Goal: Transaction & Acquisition: Purchase product/service

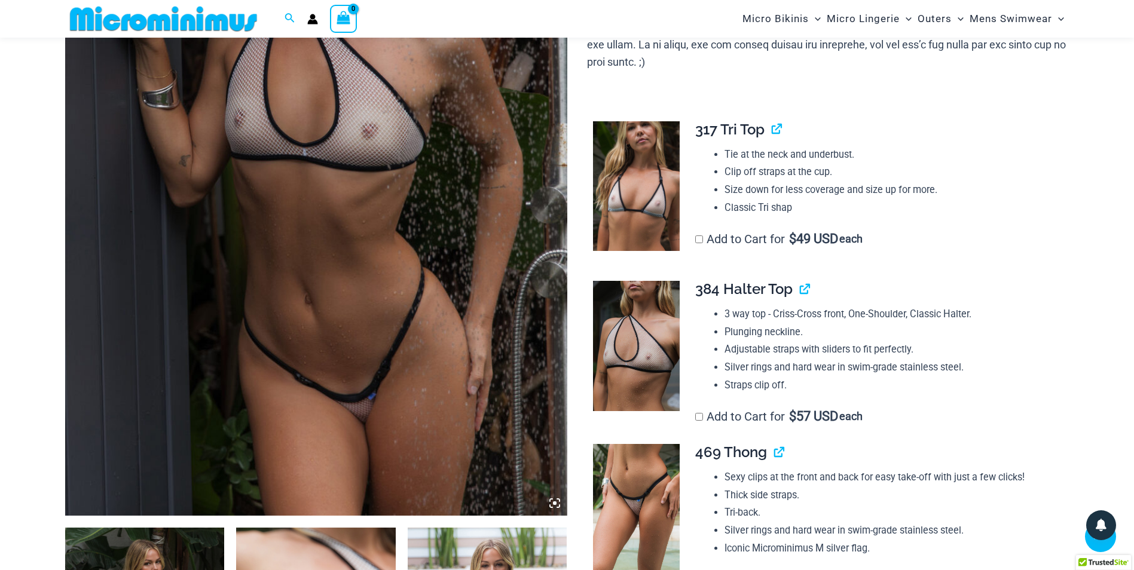
scroll to position [347, 0]
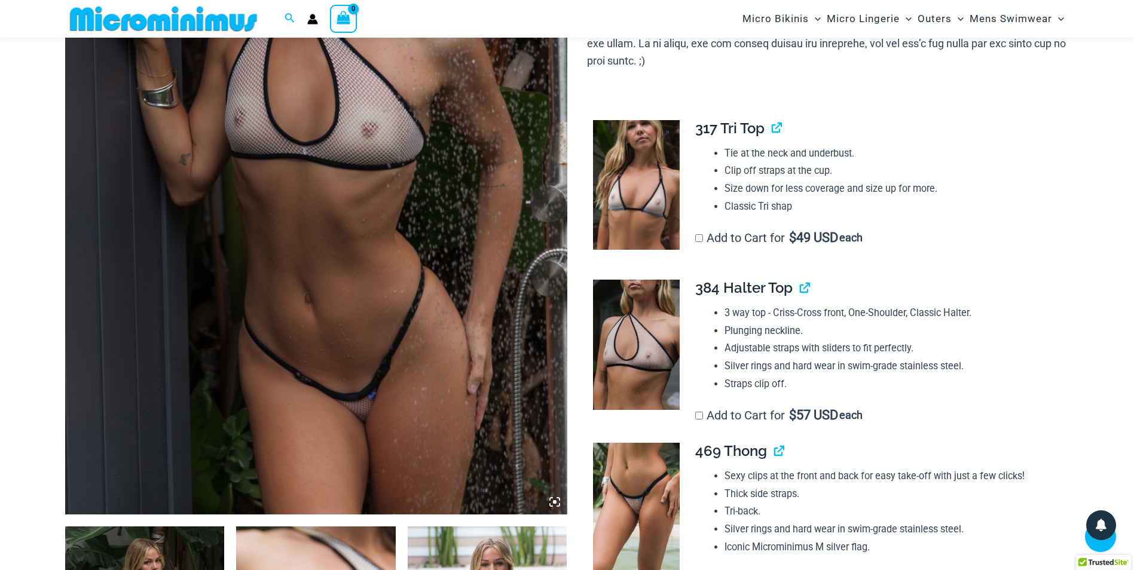
click at [626, 188] on img at bounding box center [636, 185] width 87 height 130
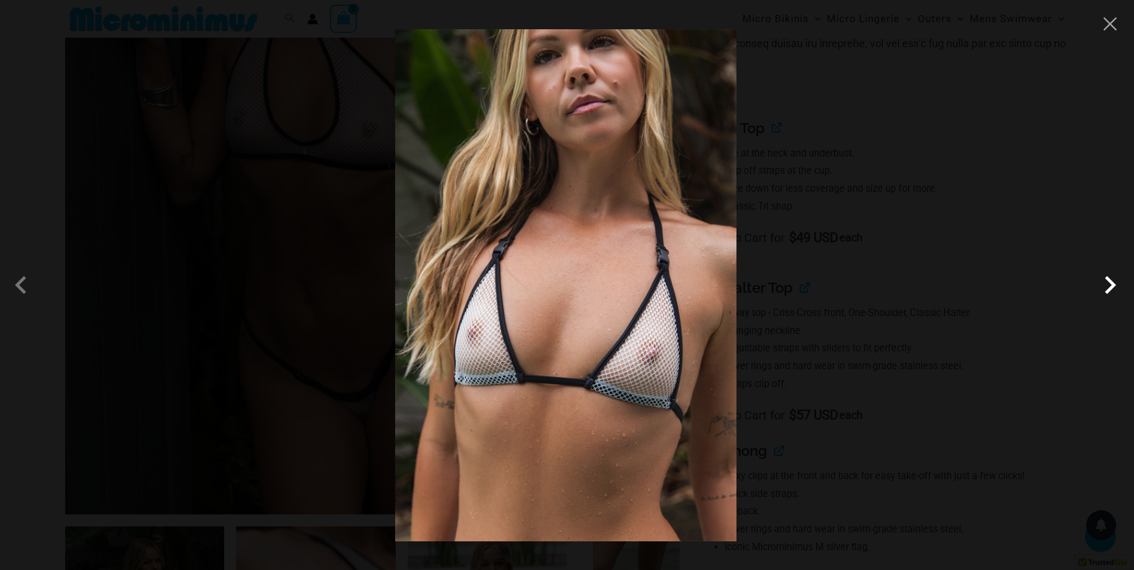
click at [1109, 284] on span at bounding box center [1110, 285] width 36 height 36
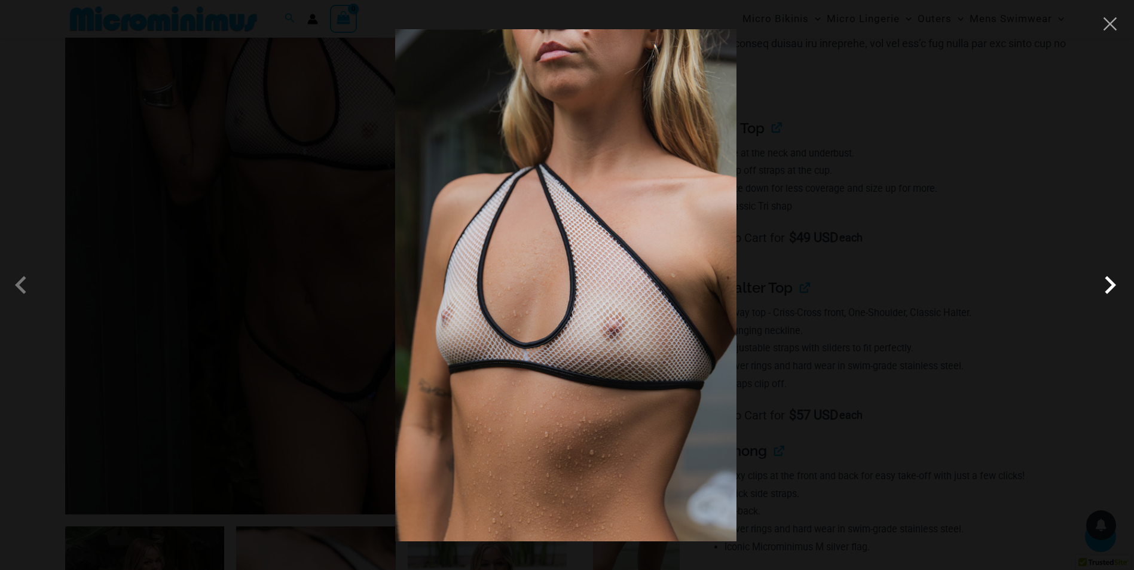
click at [1109, 284] on span at bounding box center [1110, 285] width 36 height 36
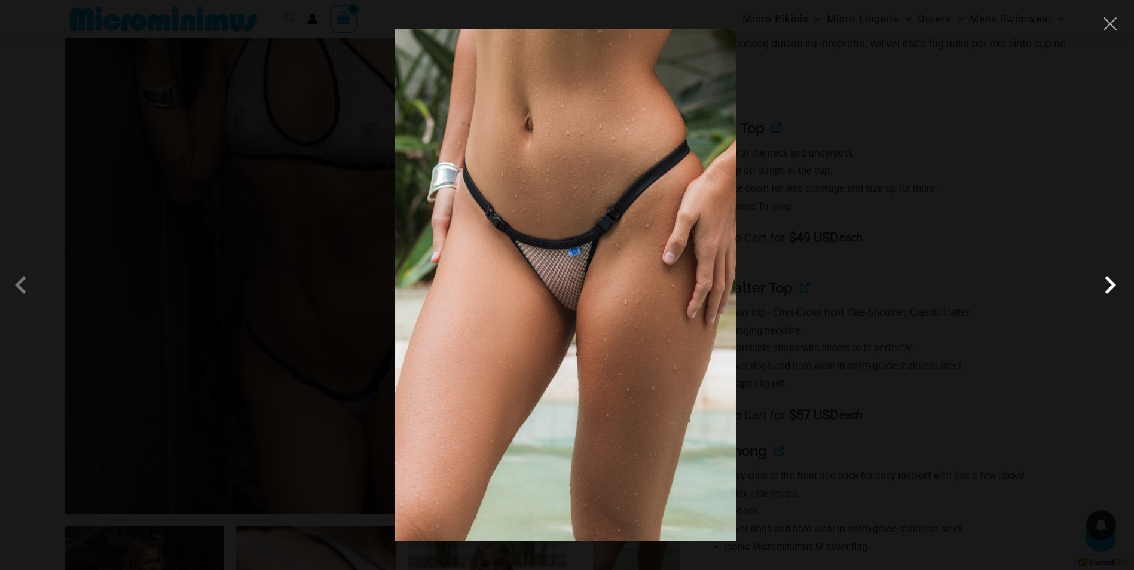
click at [1109, 284] on span at bounding box center [1110, 285] width 36 height 36
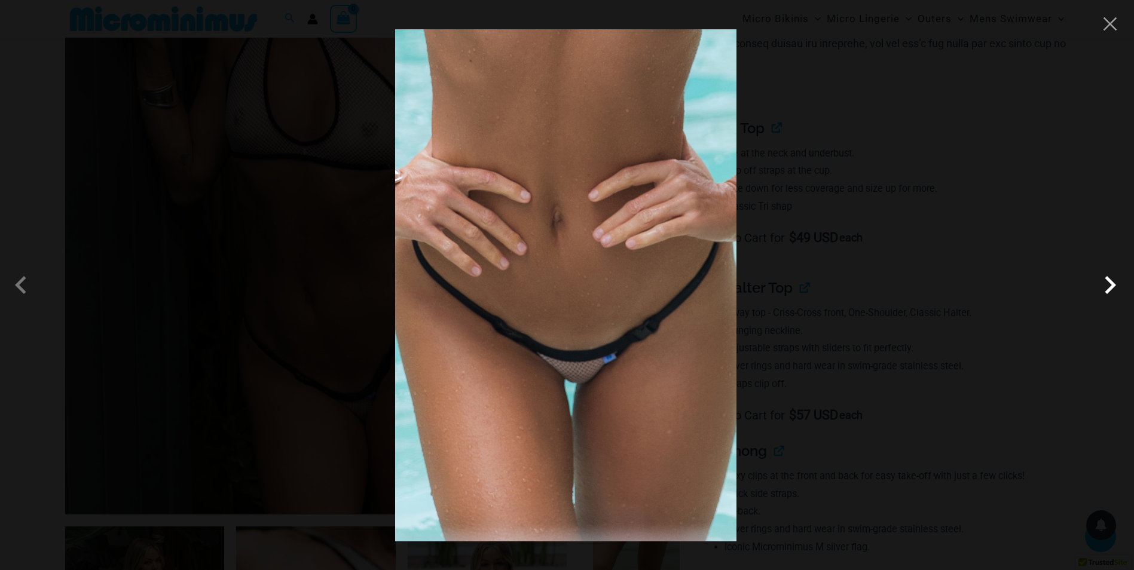
click at [1109, 284] on span at bounding box center [1110, 285] width 36 height 36
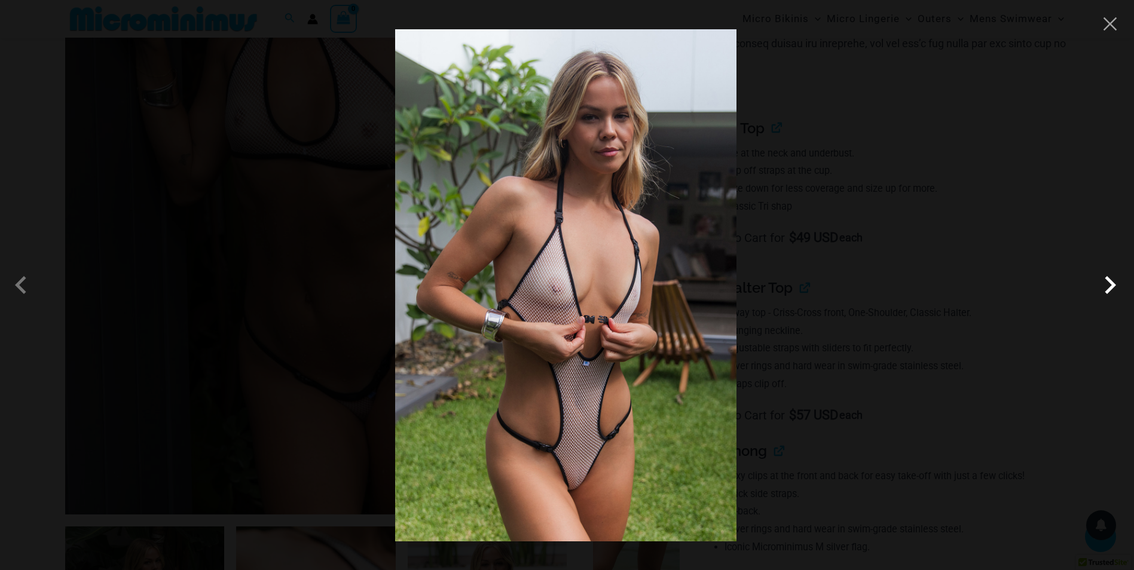
click at [1109, 284] on span at bounding box center [1110, 285] width 36 height 36
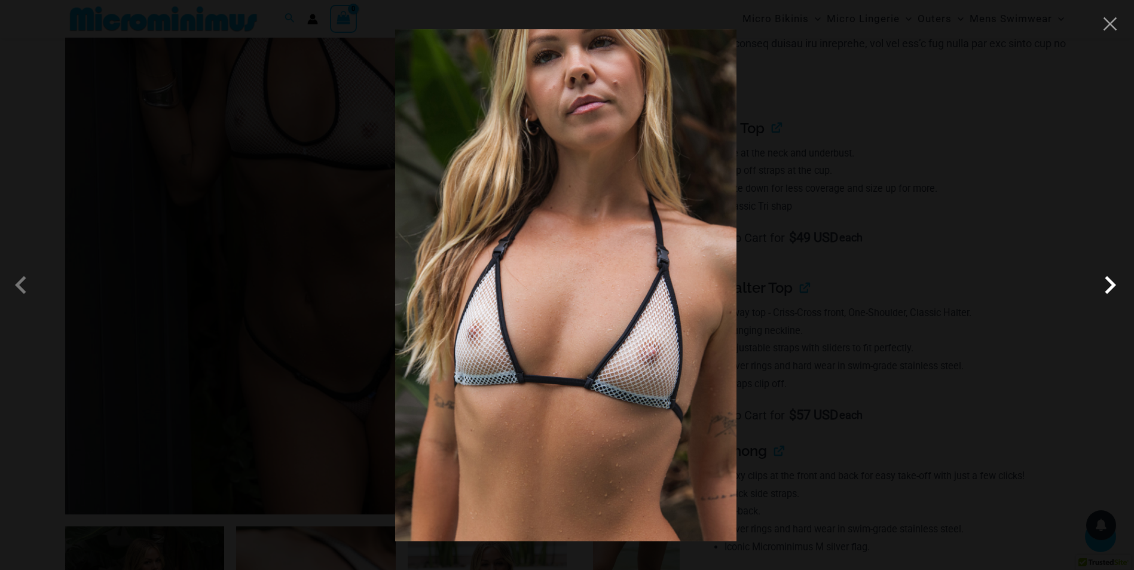
click at [1109, 284] on span at bounding box center [1110, 285] width 36 height 36
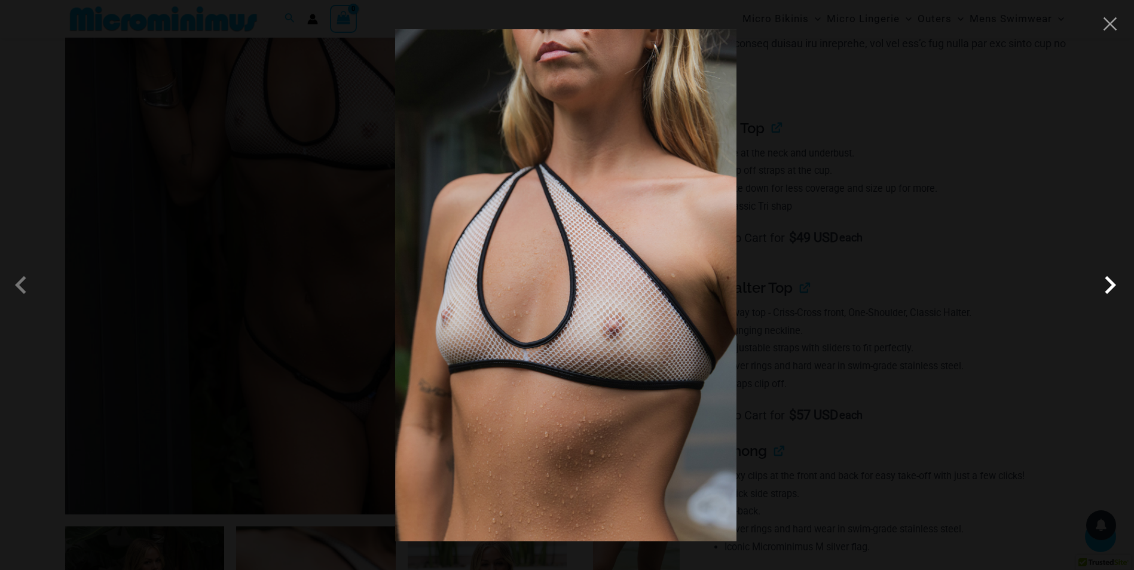
click at [1109, 284] on span at bounding box center [1110, 285] width 36 height 36
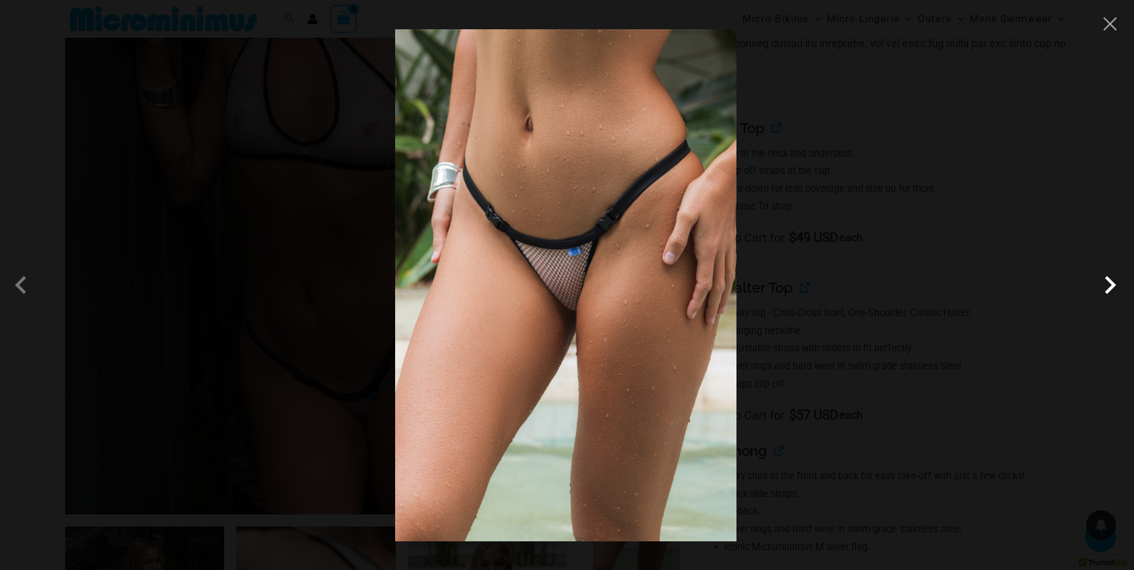
click at [1109, 284] on span at bounding box center [1110, 285] width 36 height 36
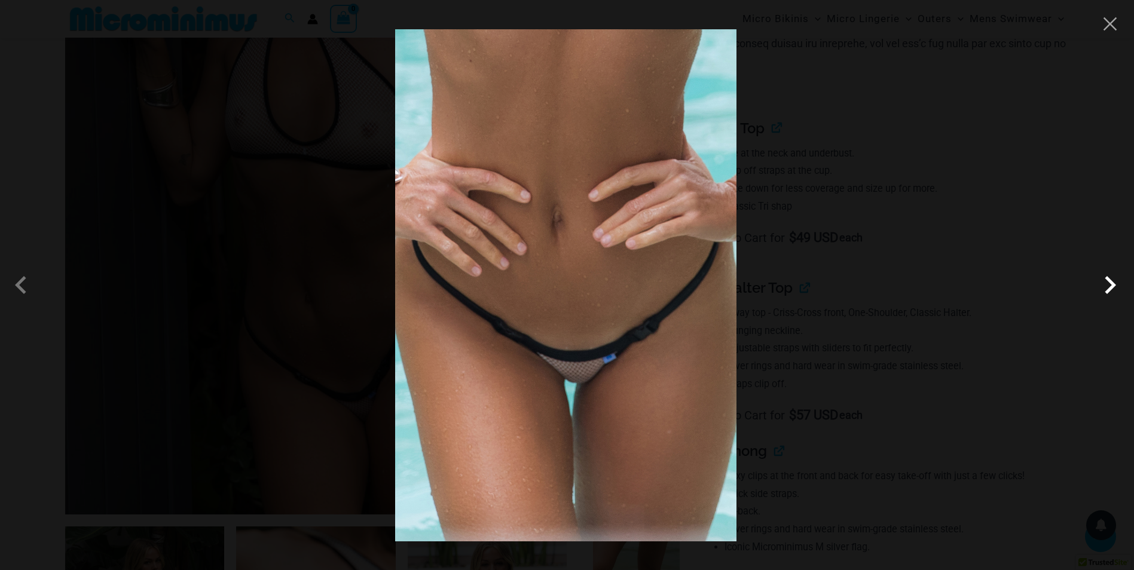
click at [1109, 284] on span at bounding box center [1110, 285] width 36 height 36
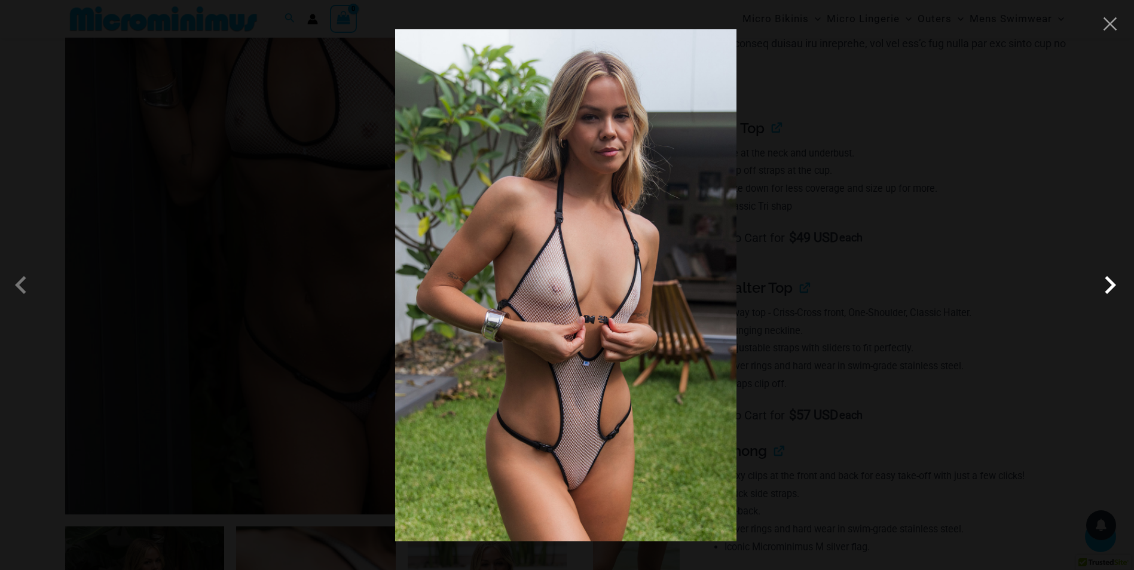
click at [1109, 284] on span at bounding box center [1110, 285] width 36 height 36
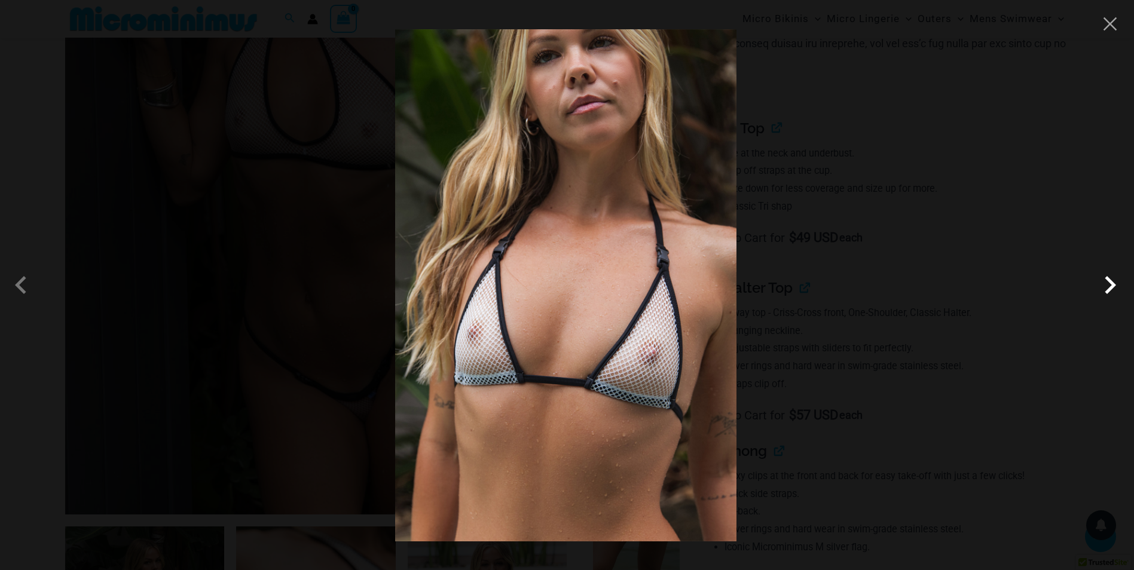
click at [1109, 284] on span at bounding box center [1110, 285] width 36 height 36
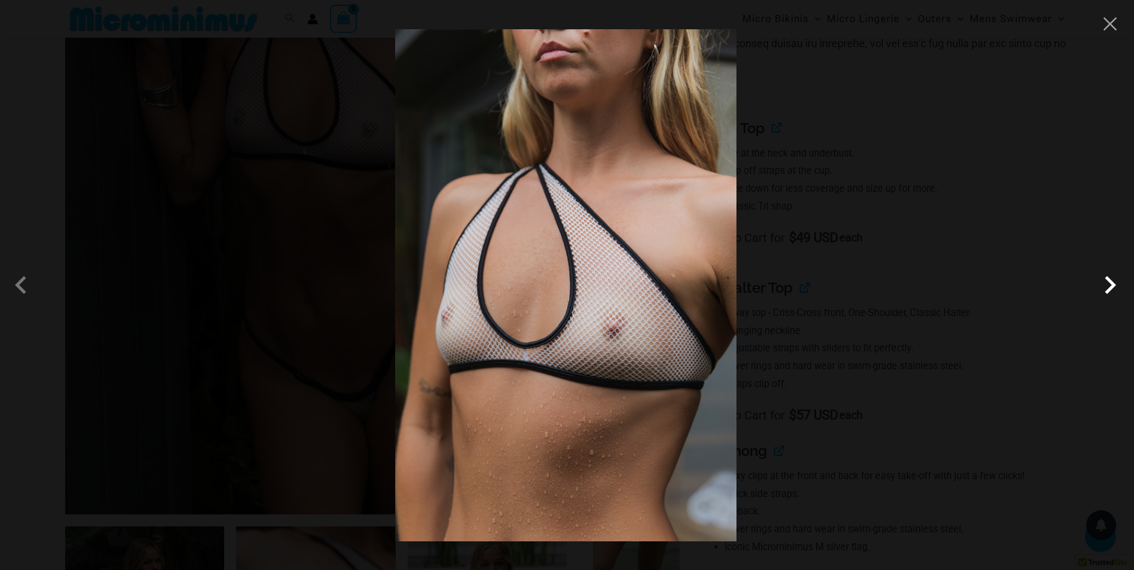
click at [1109, 284] on span at bounding box center [1110, 285] width 36 height 36
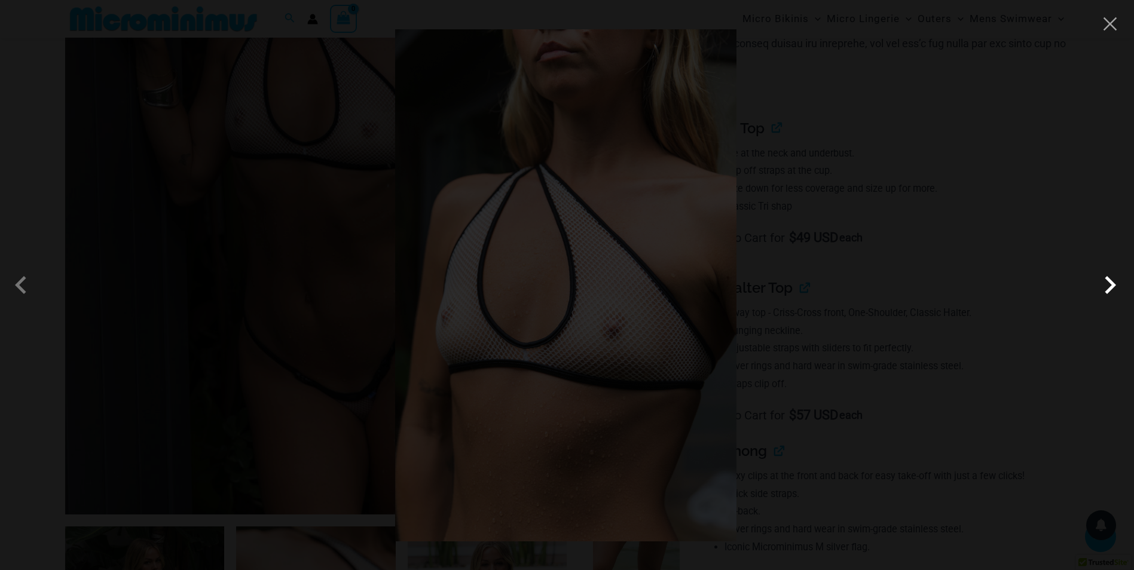
click at [1109, 284] on span at bounding box center [1110, 285] width 36 height 36
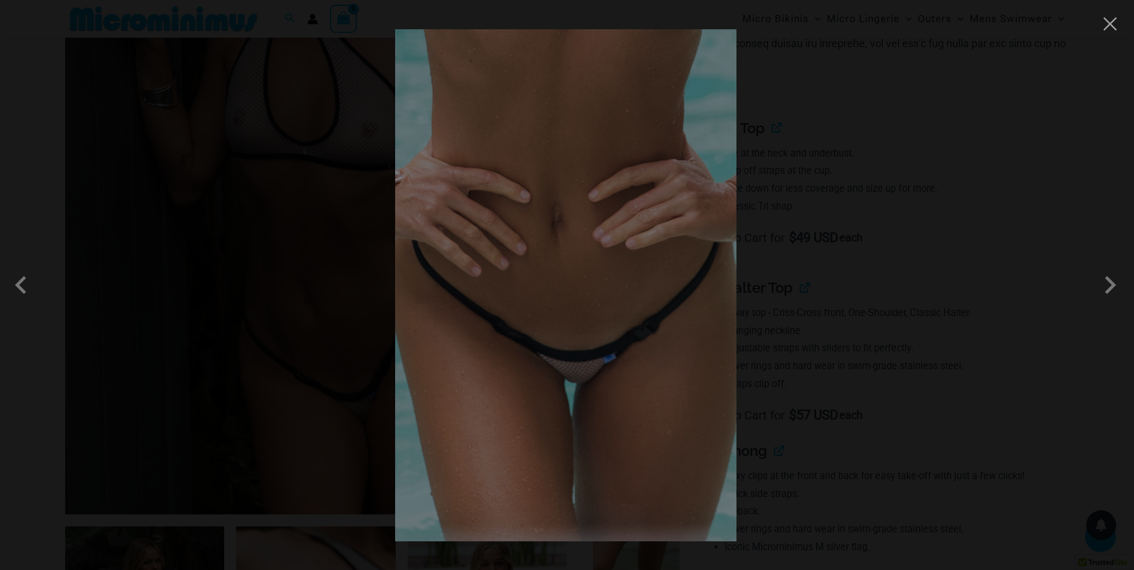
click at [992, 268] on div at bounding box center [567, 285] width 1134 height 570
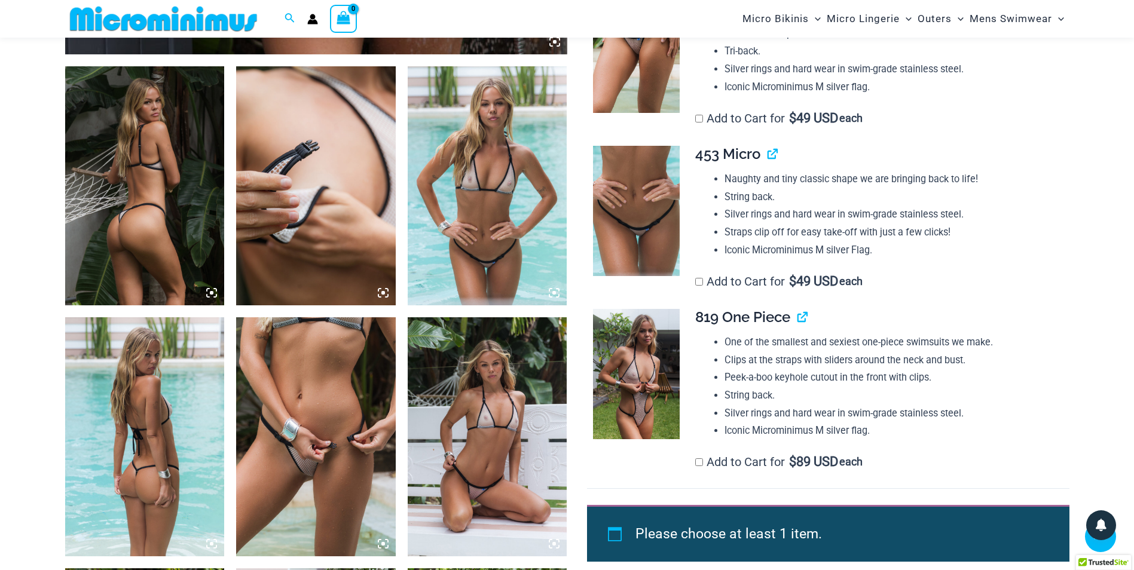
scroll to position [825, 0]
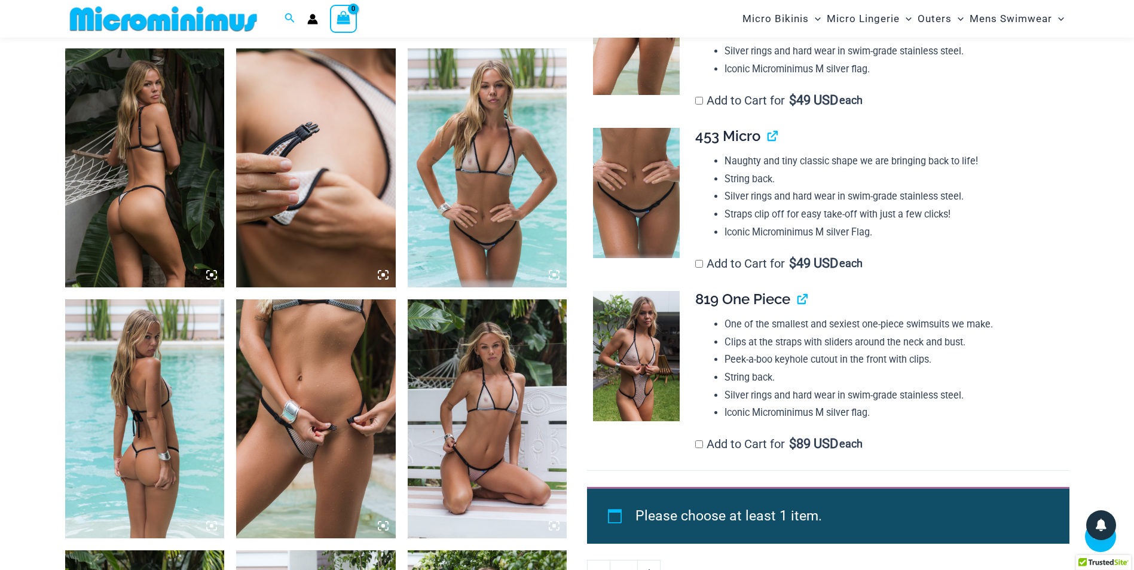
click at [142, 218] on img at bounding box center [145, 167] width 160 height 239
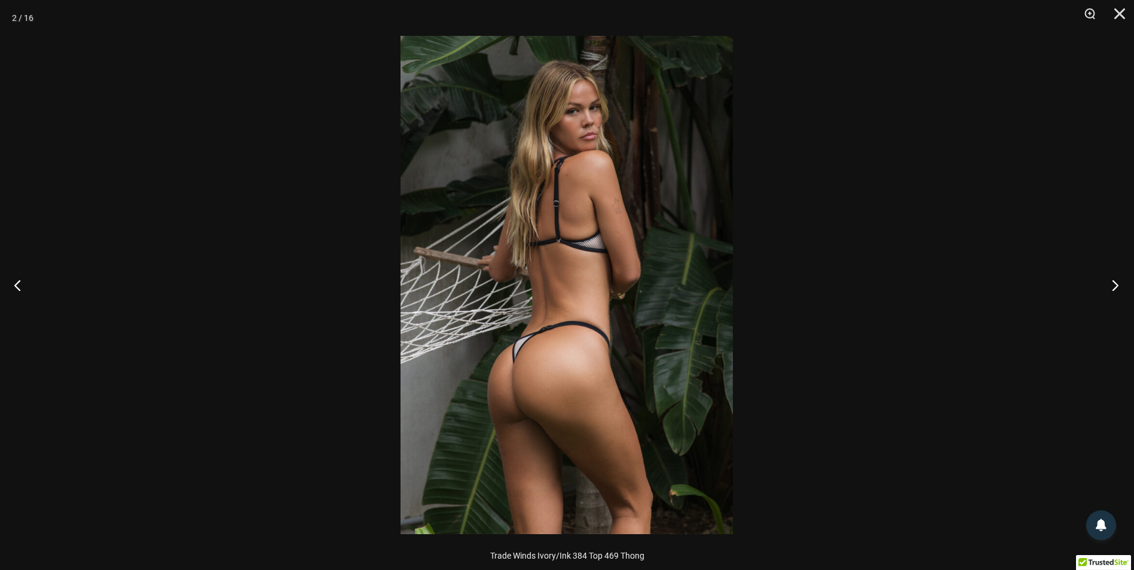
click at [1111, 282] on button "Next" at bounding box center [1111, 285] width 45 height 60
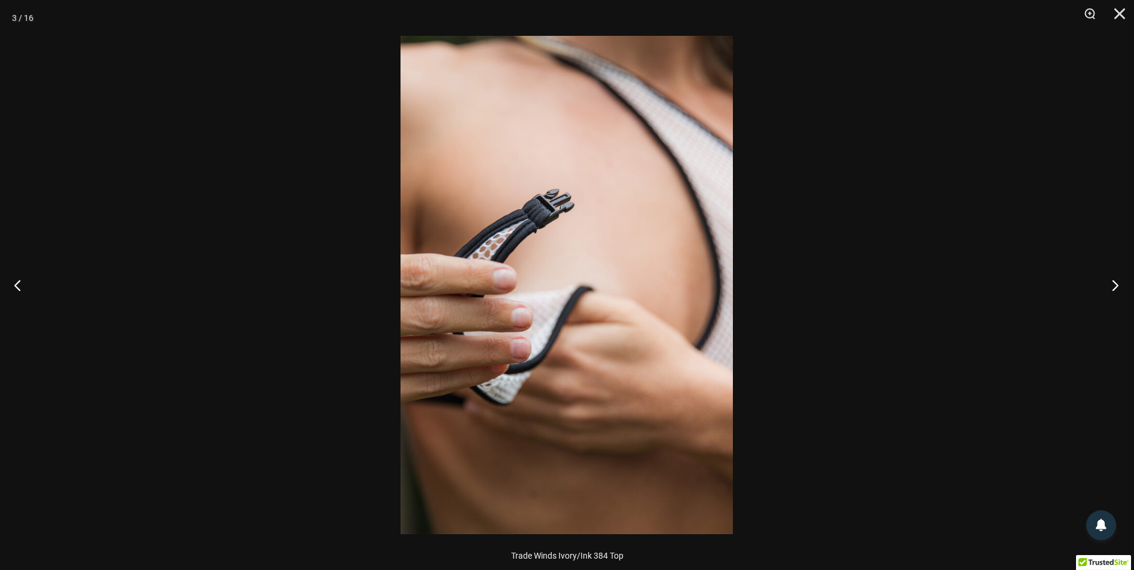
click at [1111, 282] on button "Next" at bounding box center [1111, 285] width 45 height 60
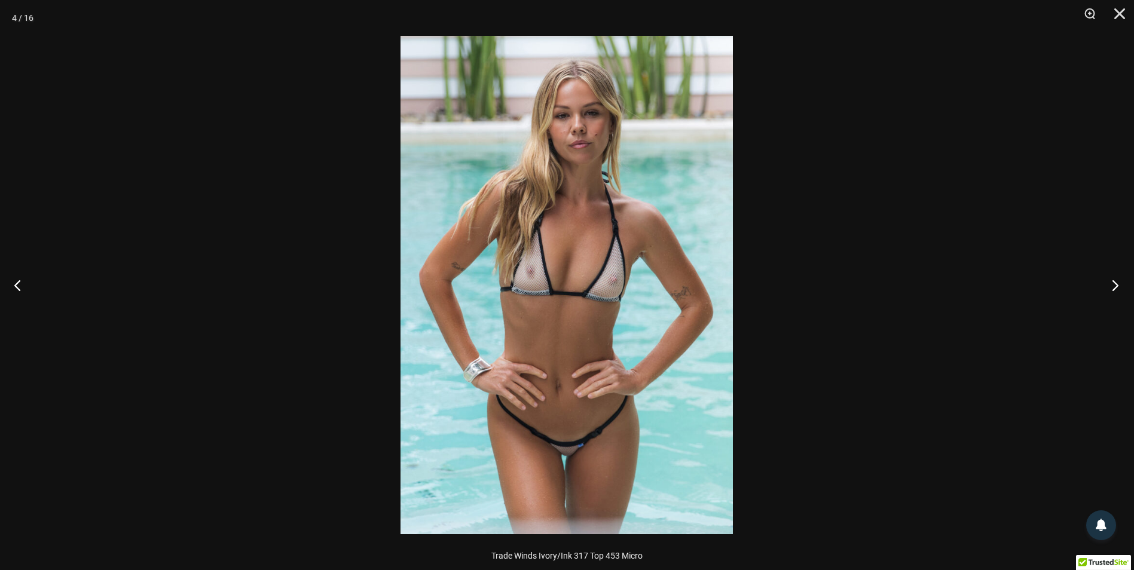
click at [1111, 282] on button "Next" at bounding box center [1111, 285] width 45 height 60
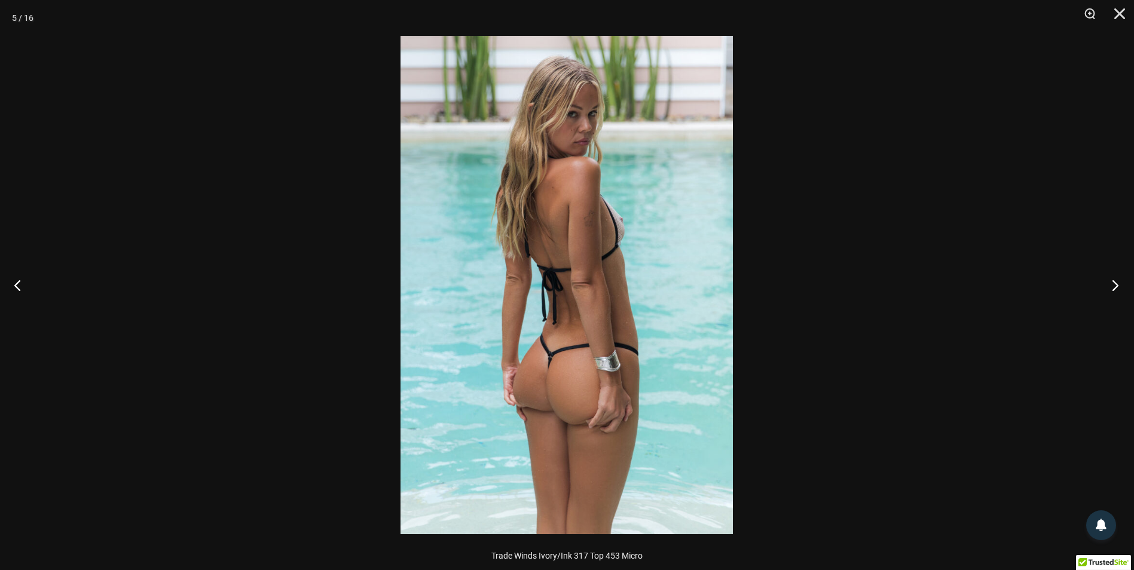
click at [1111, 283] on button "Next" at bounding box center [1111, 285] width 45 height 60
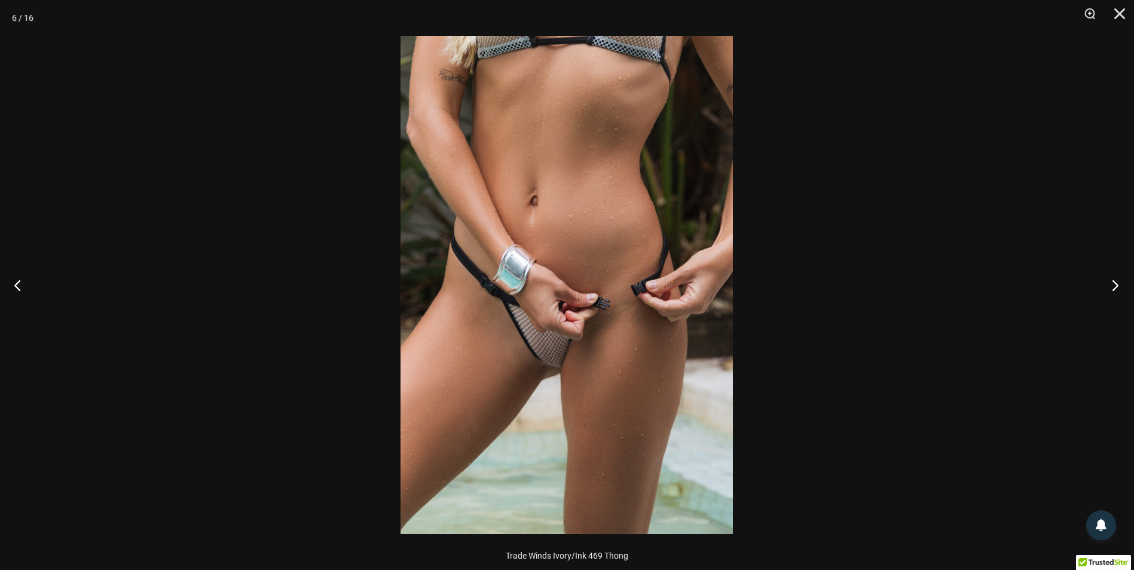
click at [1111, 283] on button "Next" at bounding box center [1111, 285] width 45 height 60
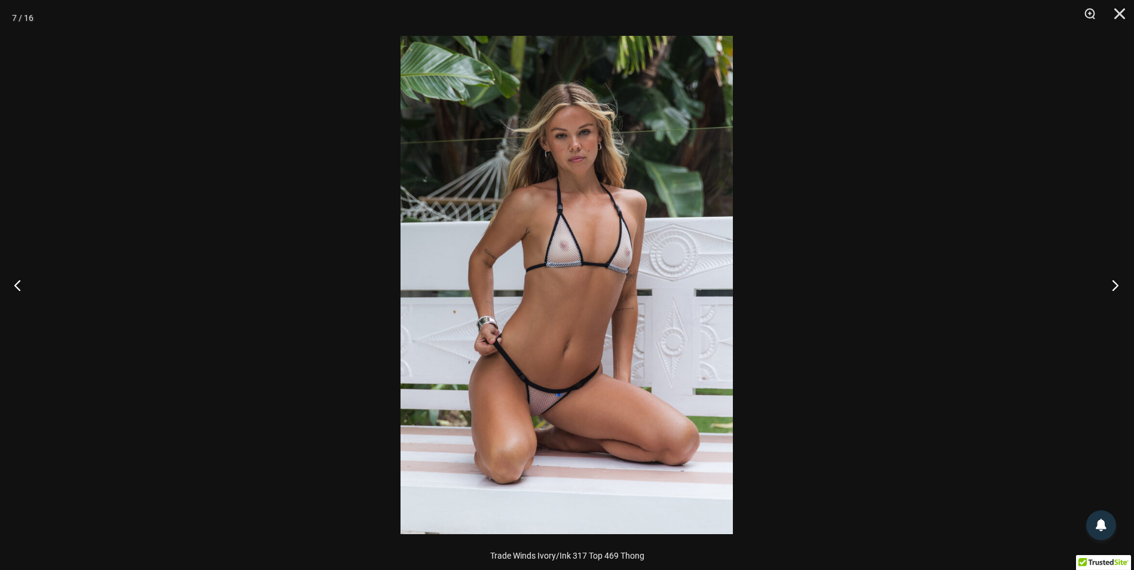
click at [1111, 283] on button "Next" at bounding box center [1111, 285] width 45 height 60
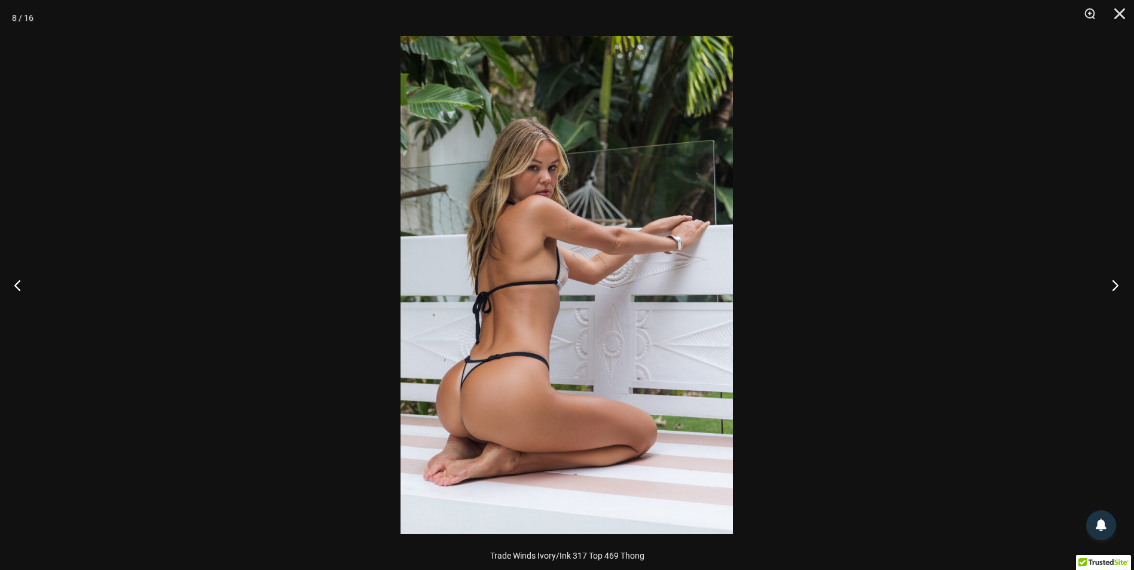
click at [1111, 283] on button "Next" at bounding box center [1111, 285] width 45 height 60
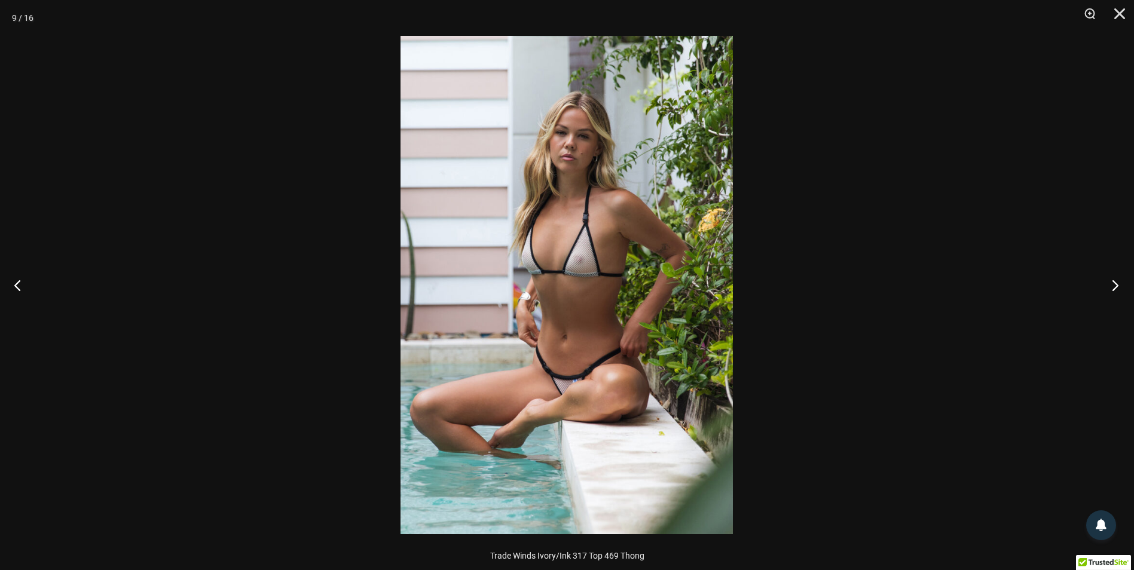
click at [1111, 283] on button "Next" at bounding box center [1111, 285] width 45 height 60
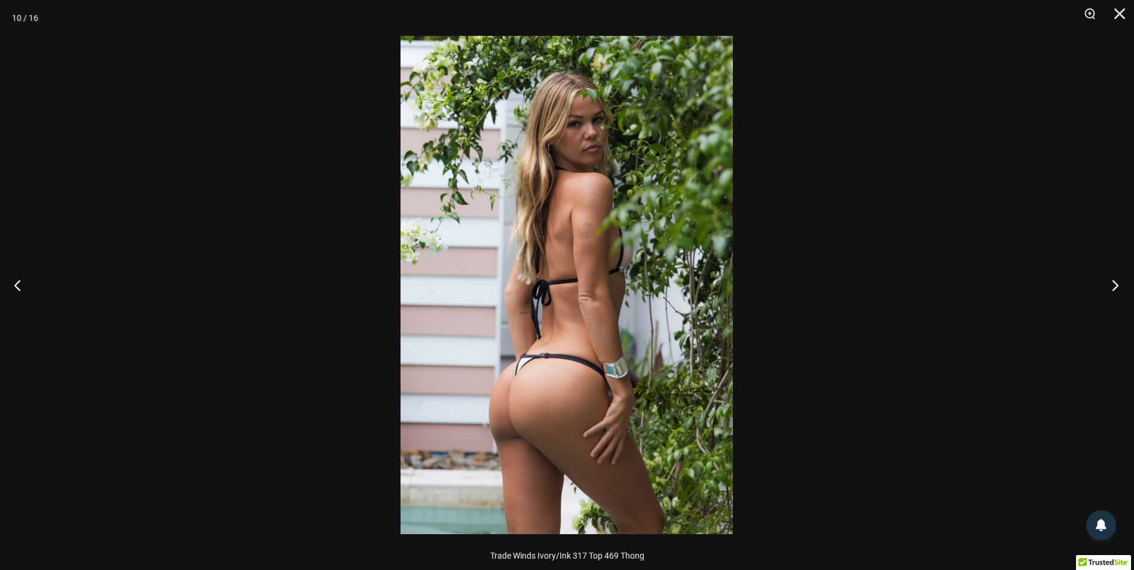
click at [1111, 283] on button "Next" at bounding box center [1111, 285] width 45 height 60
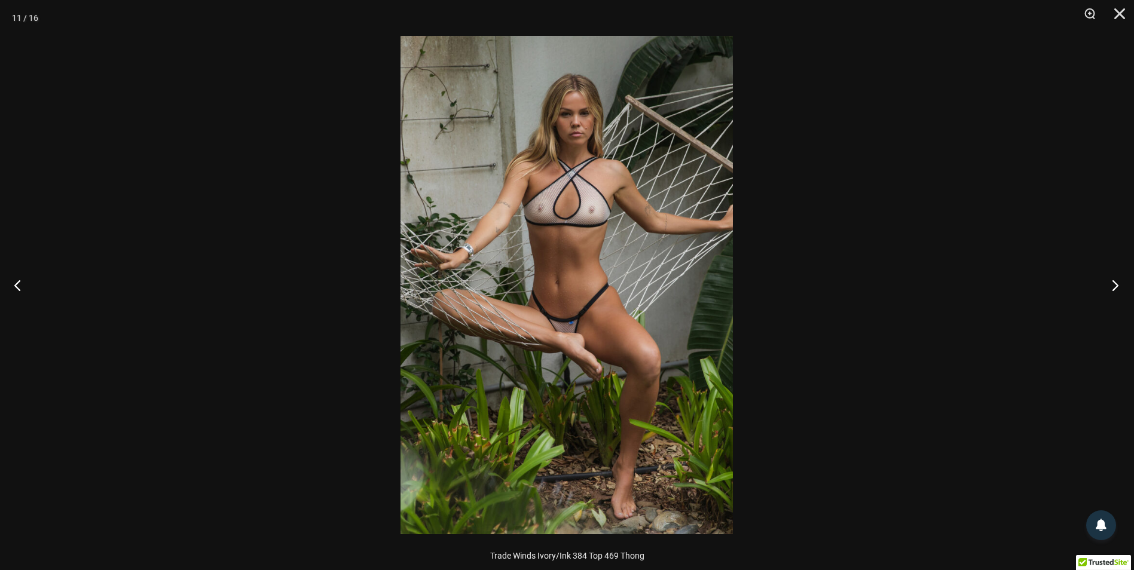
click at [1111, 283] on button "Next" at bounding box center [1111, 285] width 45 height 60
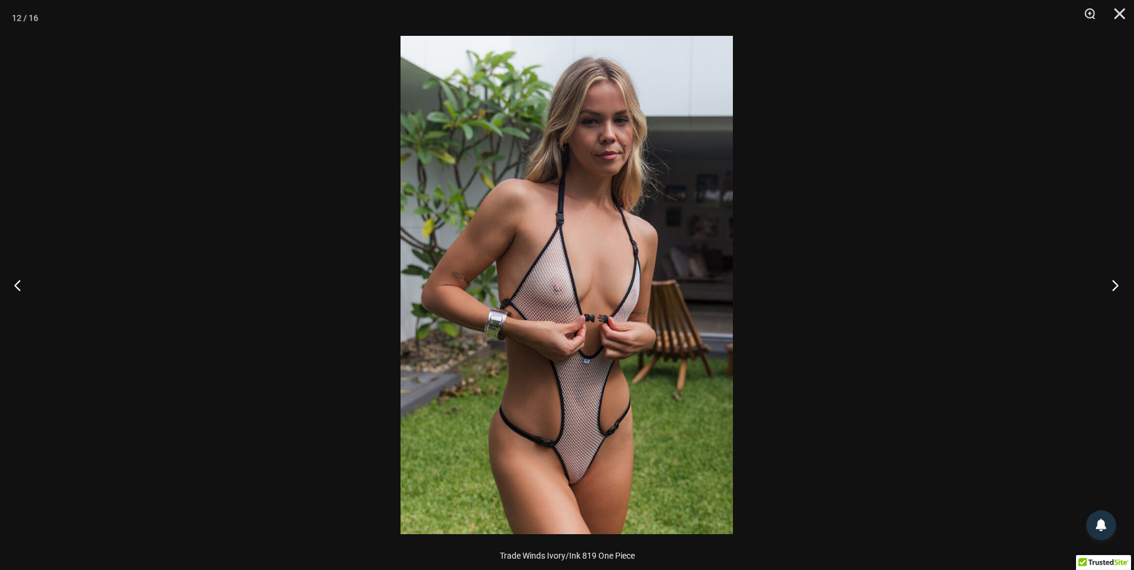
click at [1111, 283] on button "Next" at bounding box center [1111, 285] width 45 height 60
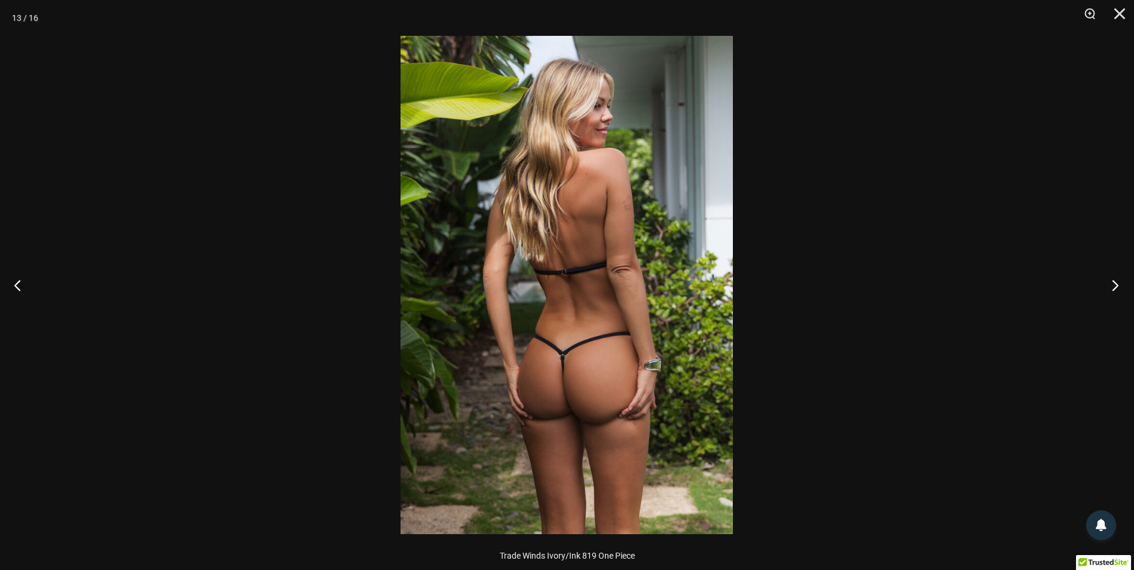
click at [1111, 283] on button "Next" at bounding box center [1111, 285] width 45 height 60
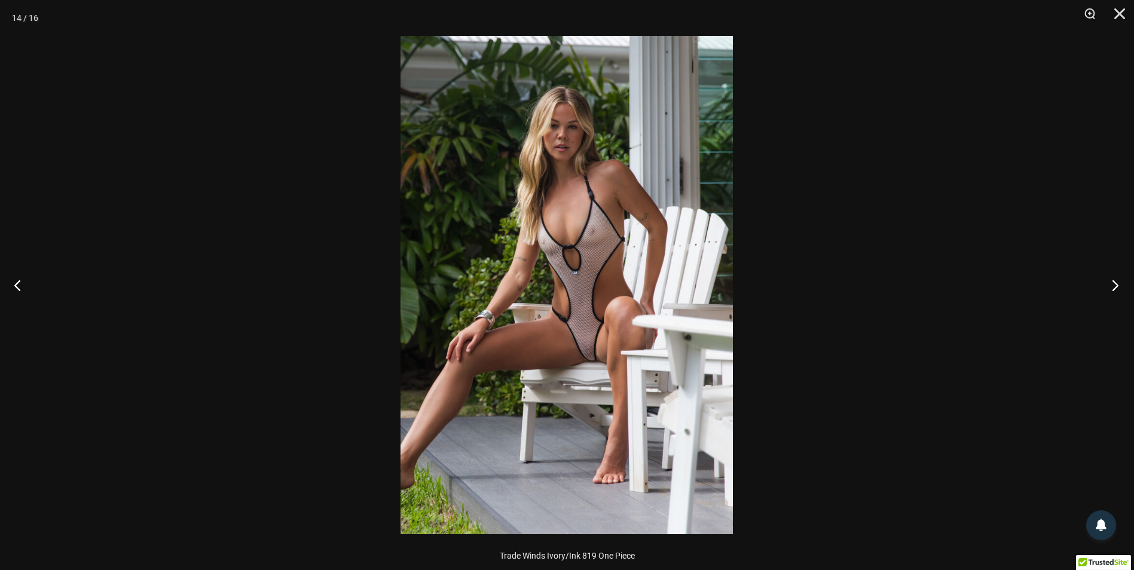
click at [1111, 283] on button "Next" at bounding box center [1111, 285] width 45 height 60
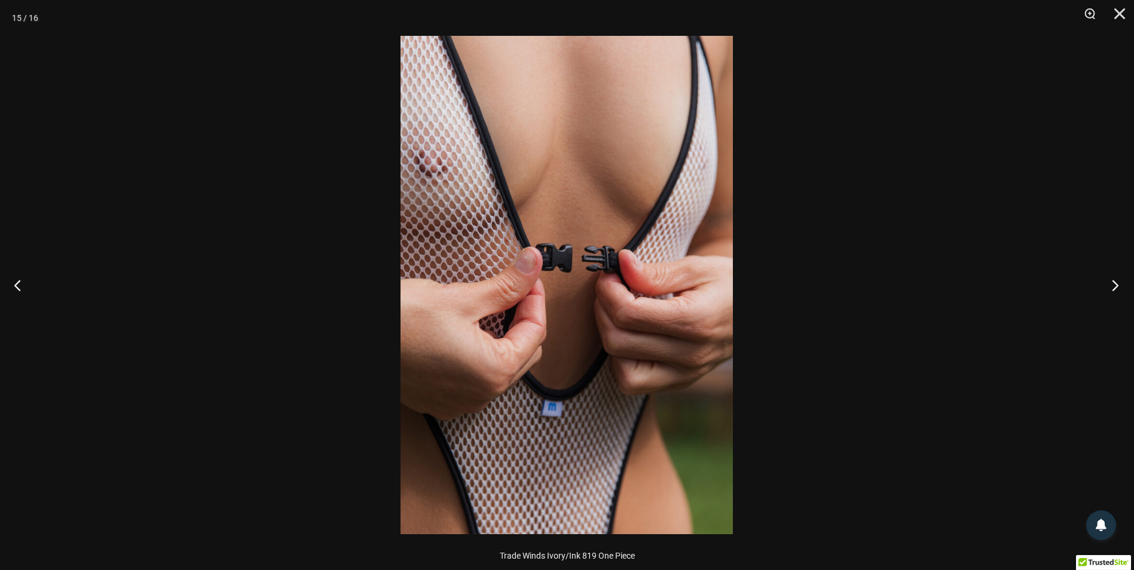
click at [1111, 283] on button "Next" at bounding box center [1111, 285] width 45 height 60
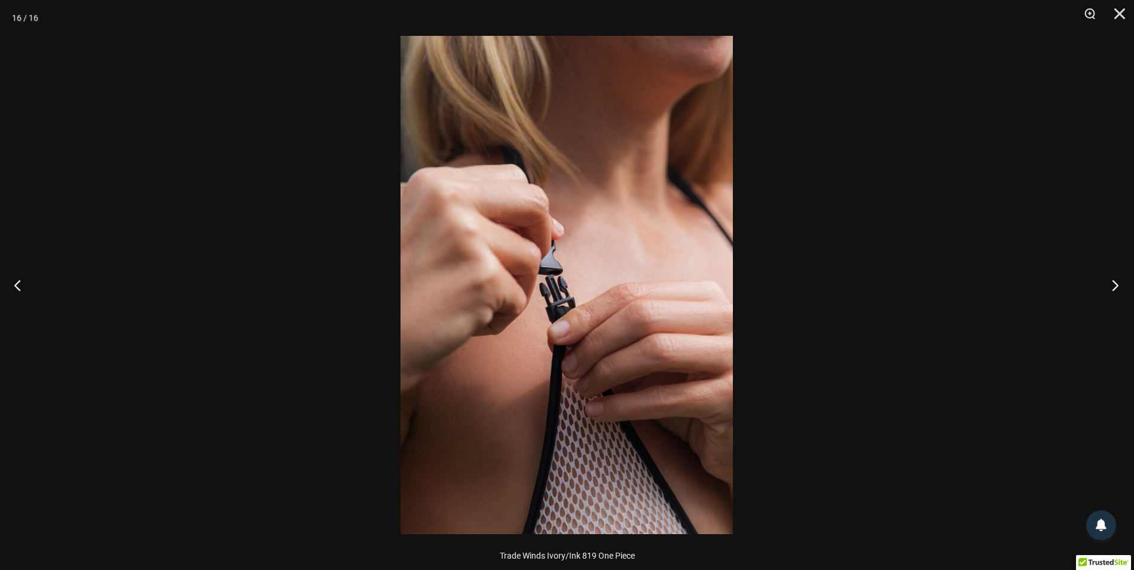
click at [1111, 283] on button "Next" at bounding box center [1111, 285] width 45 height 60
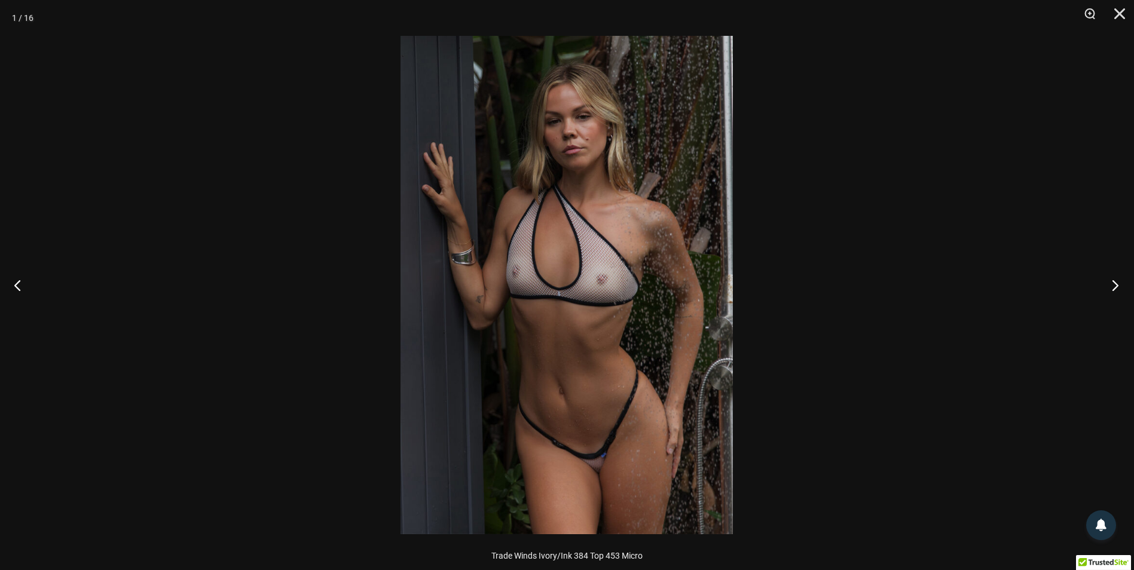
click at [1111, 283] on button "Next" at bounding box center [1111, 285] width 45 height 60
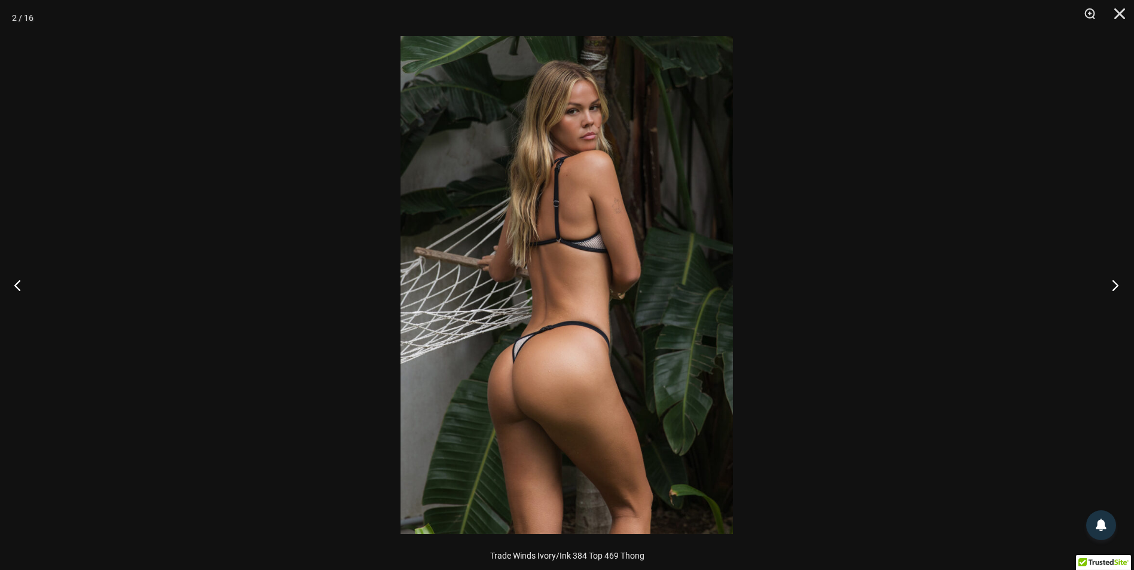
click at [1111, 283] on button "Next" at bounding box center [1111, 285] width 45 height 60
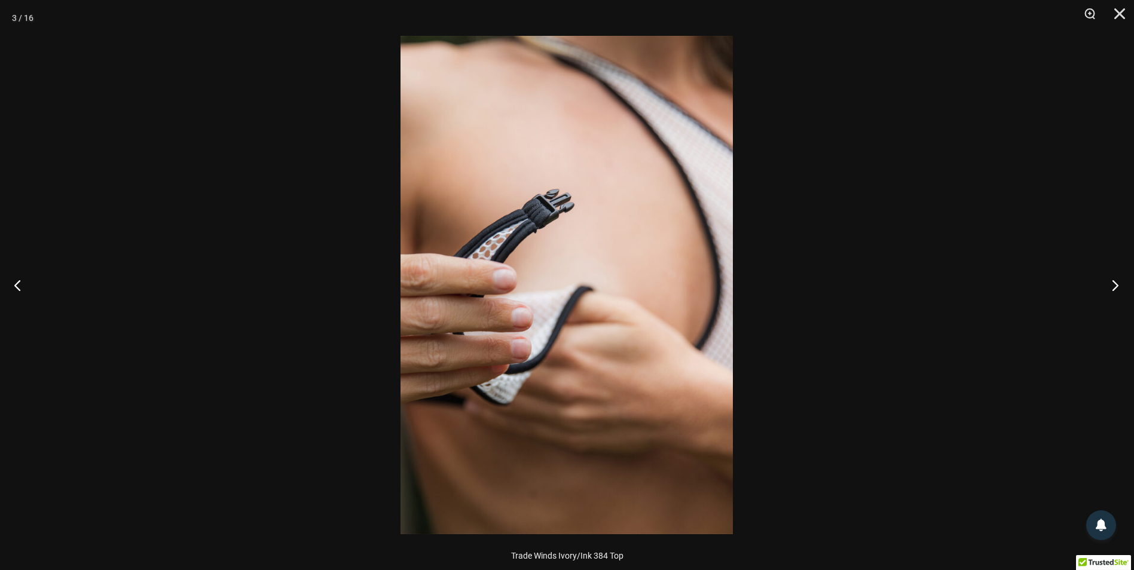
click at [1111, 283] on button "Next" at bounding box center [1111, 285] width 45 height 60
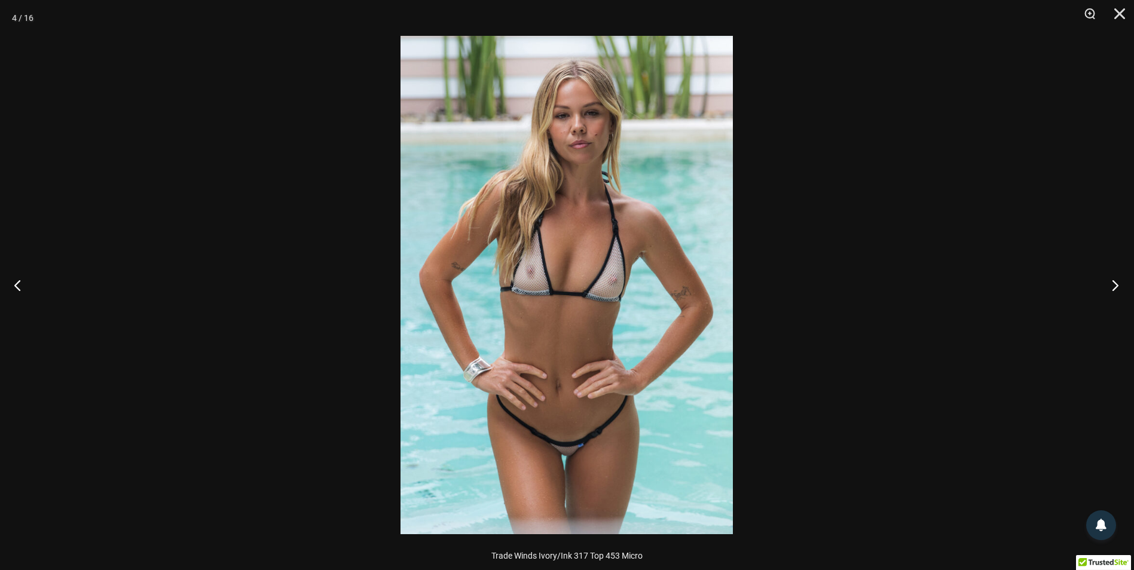
click at [1111, 283] on button "Next" at bounding box center [1111, 285] width 45 height 60
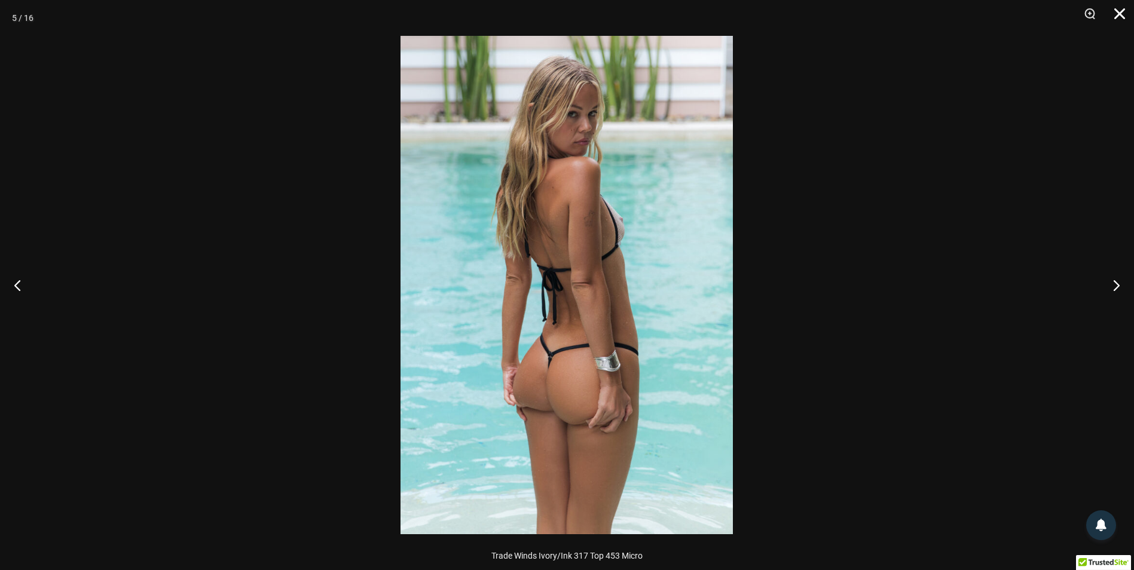
click at [1116, 9] on button "Close" at bounding box center [1115, 18] width 30 height 36
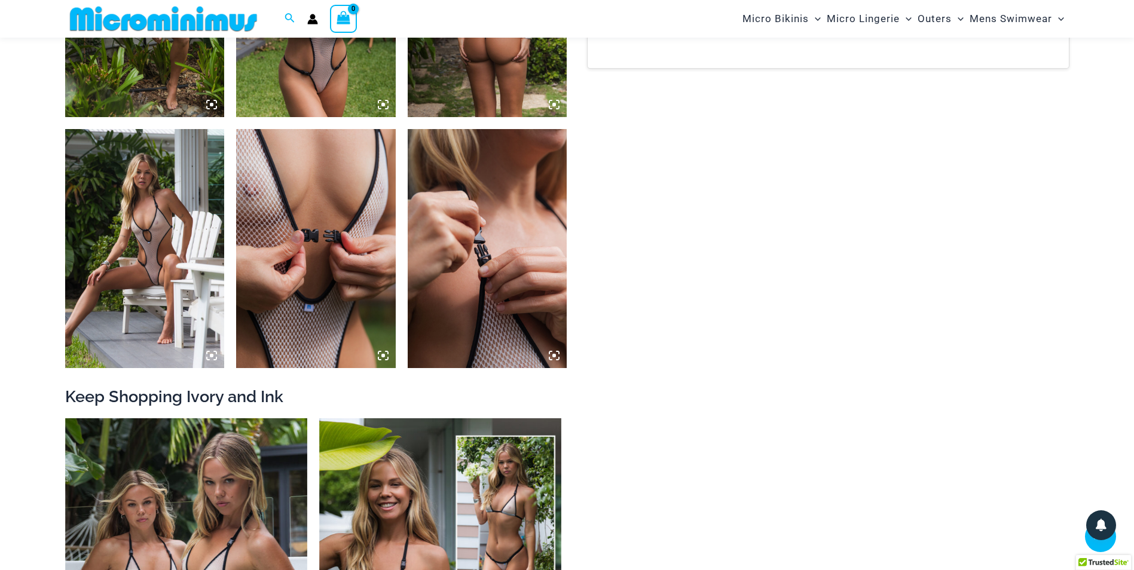
scroll to position [1782, 0]
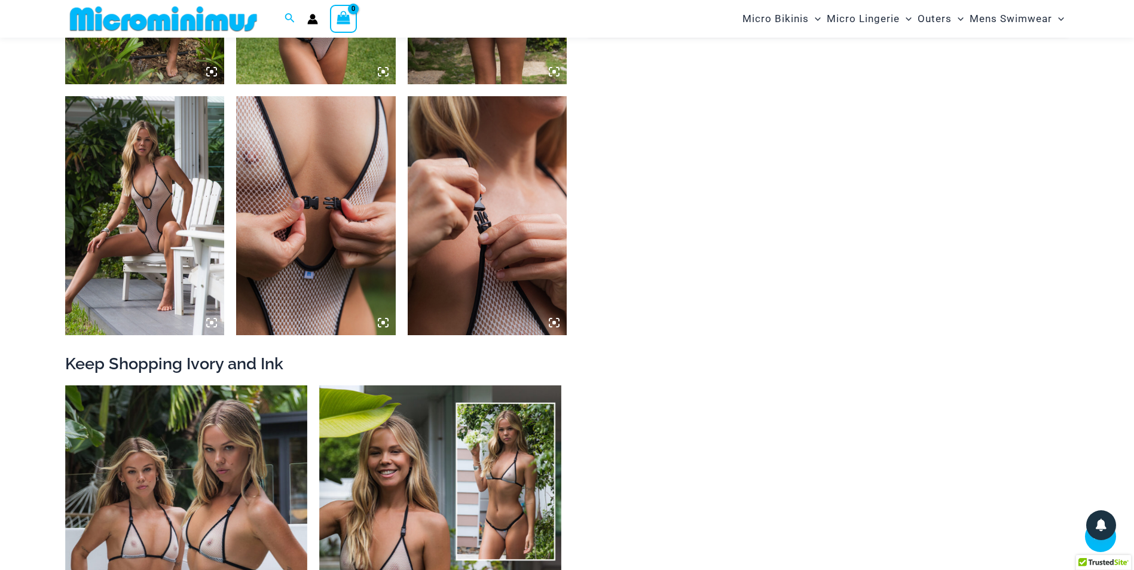
click at [153, 250] on img at bounding box center [145, 215] width 160 height 239
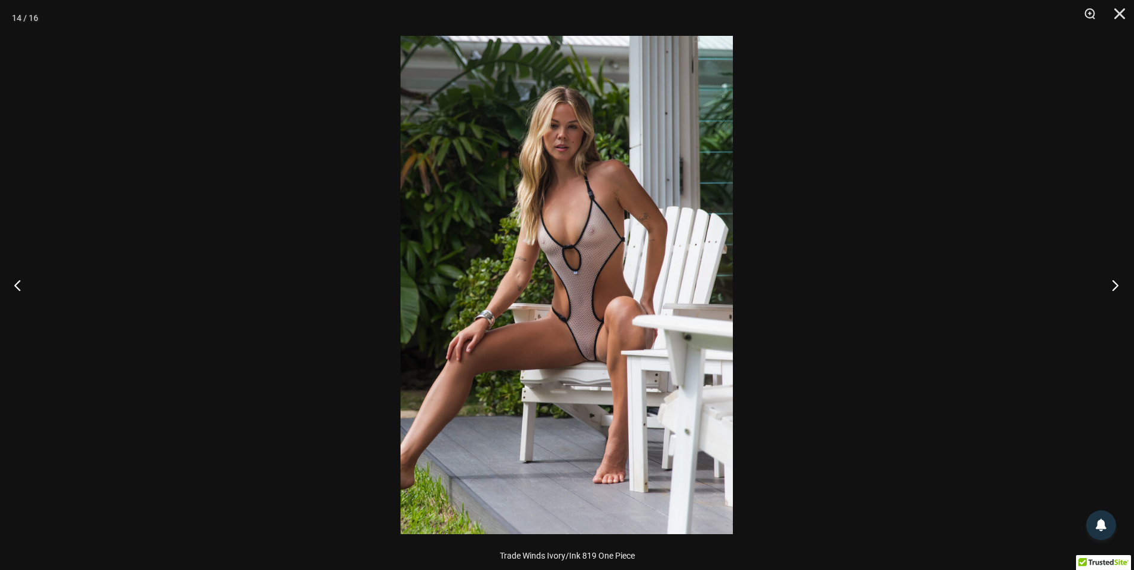
click at [1110, 292] on button "Next" at bounding box center [1111, 285] width 45 height 60
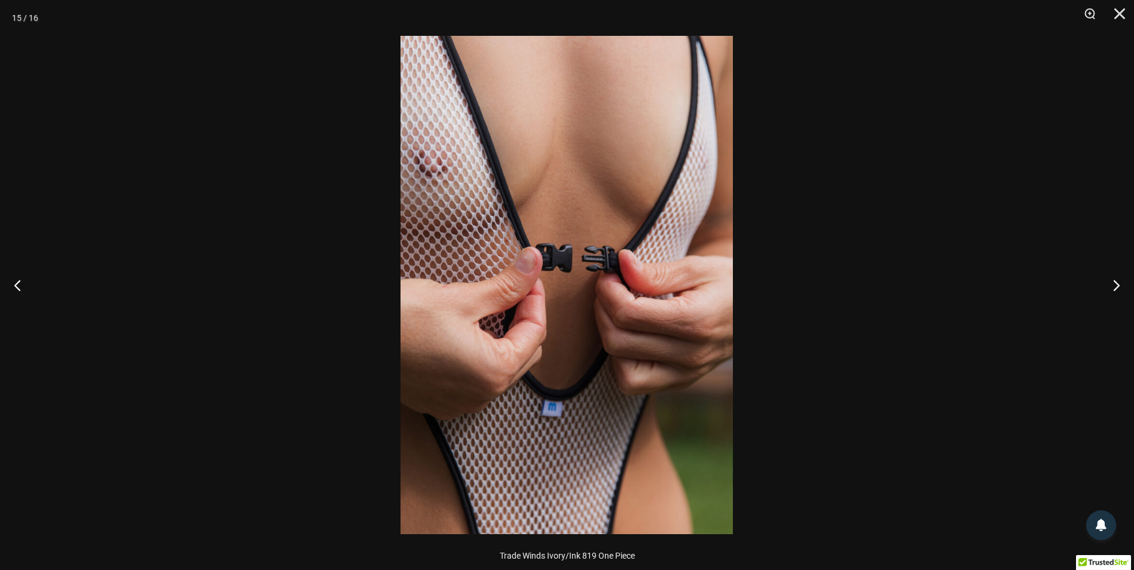
click at [930, 271] on div at bounding box center [567, 285] width 1134 height 570
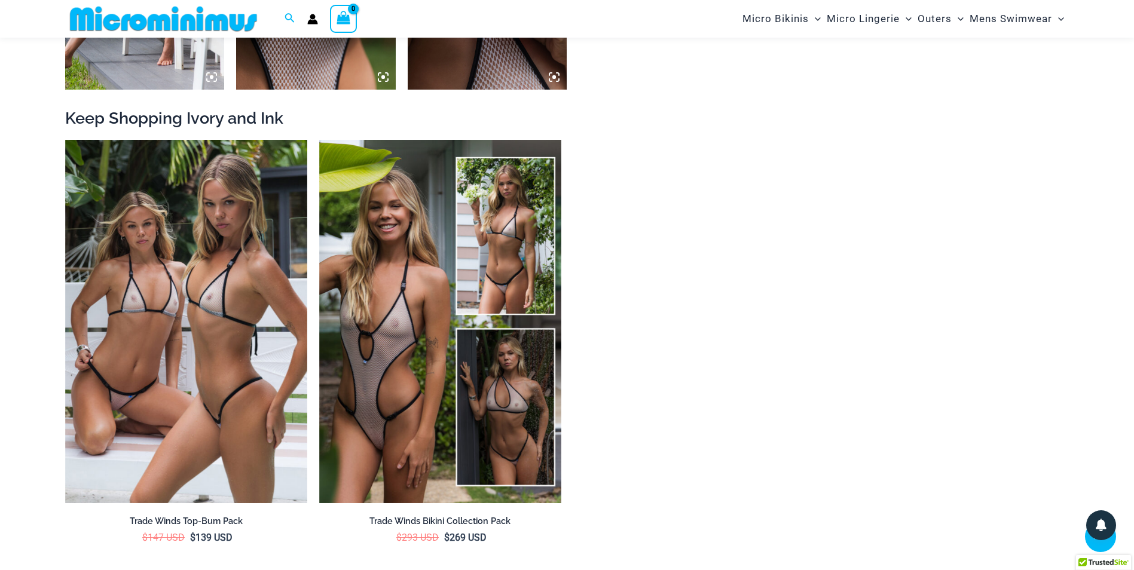
scroll to position [2021, 0]
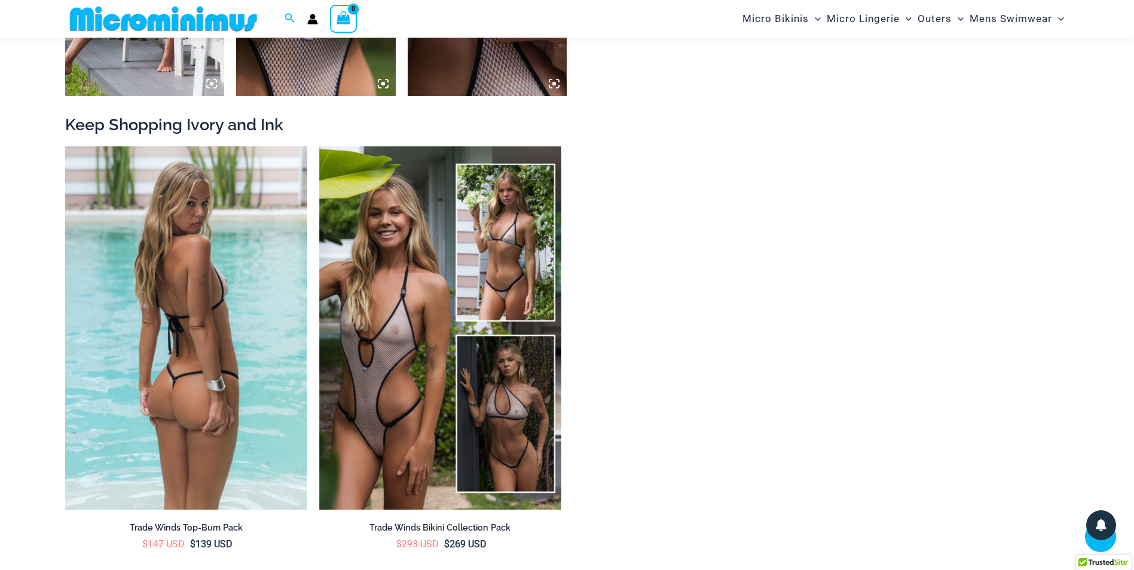
click at [241, 268] on img at bounding box center [186, 327] width 242 height 363
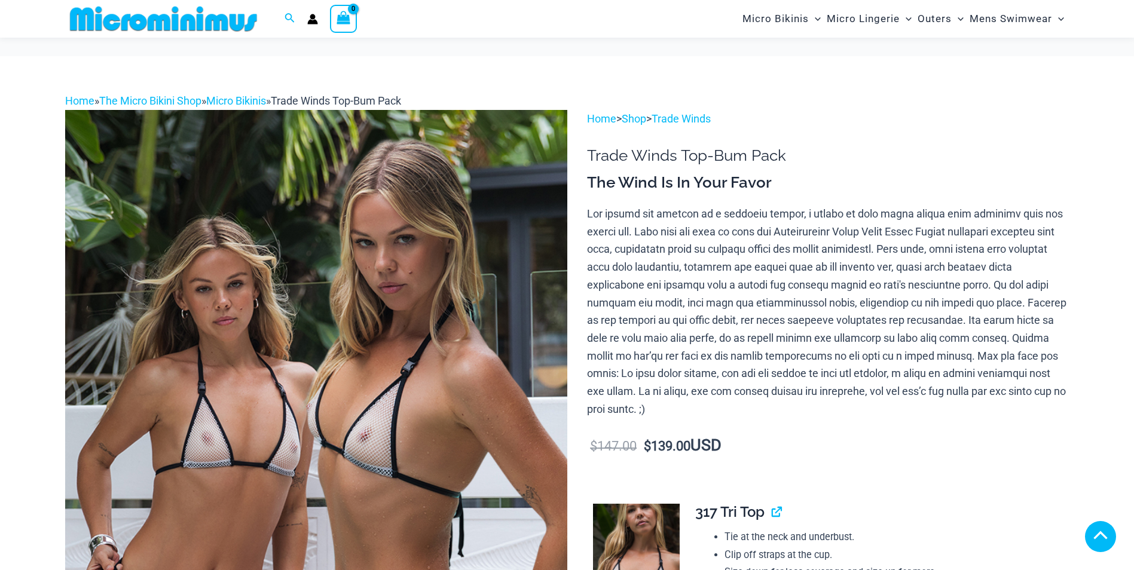
scroll to position [792, 0]
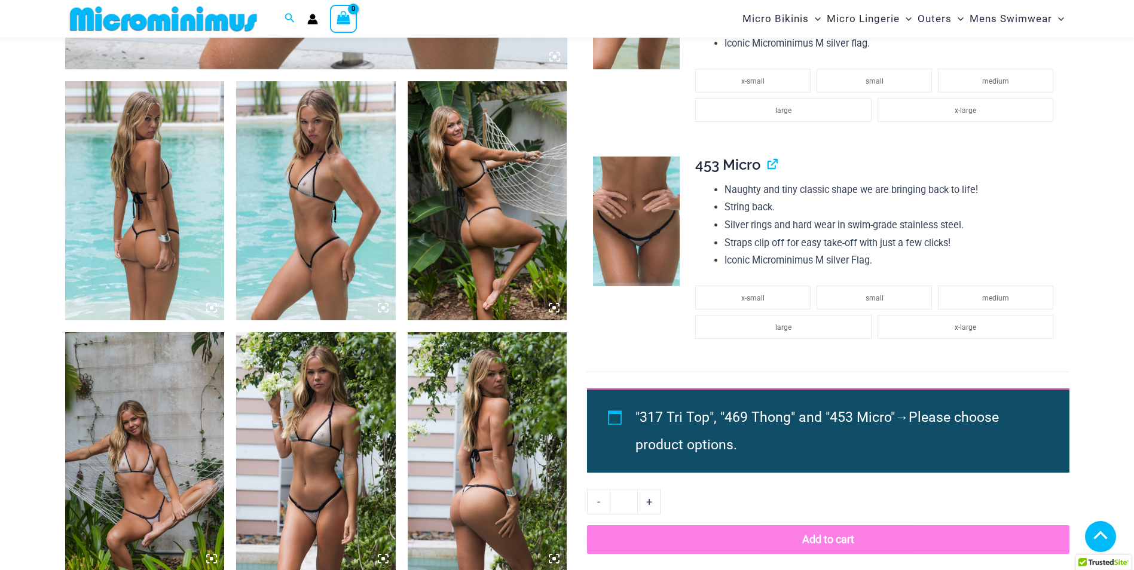
click at [141, 332] on img at bounding box center [145, 451] width 160 height 239
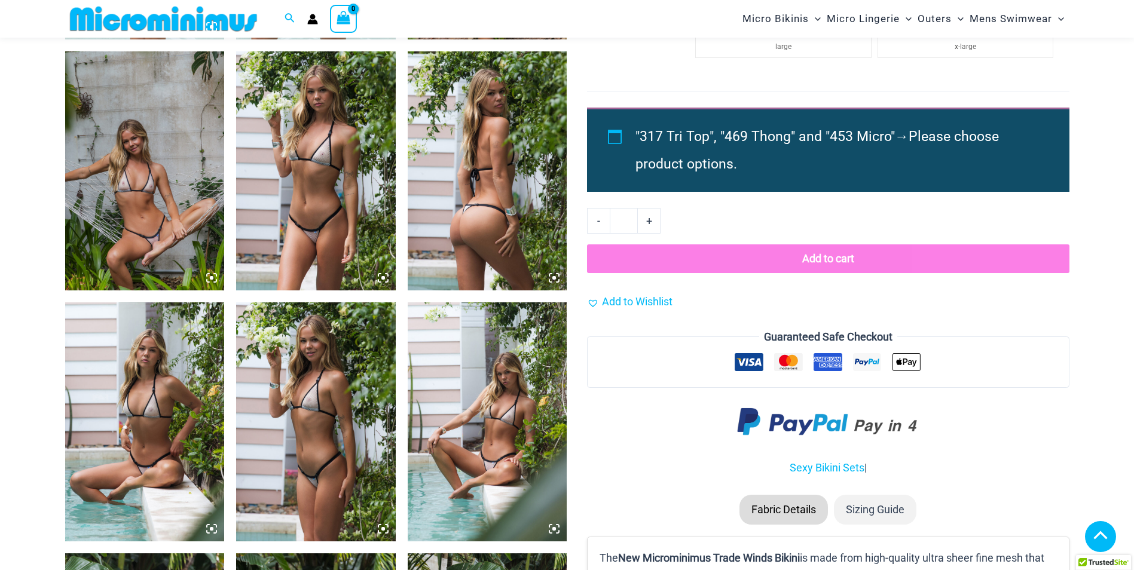
click at [182, 230] on img at bounding box center [145, 170] width 160 height 239
click at [154, 161] on img at bounding box center [145, 170] width 160 height 239
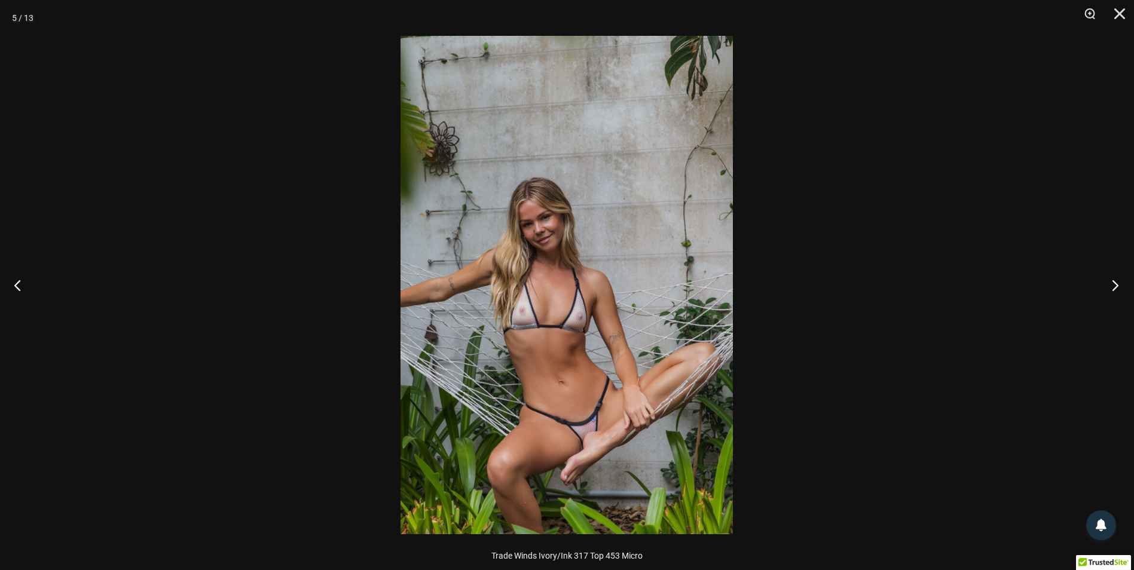
click at [1112, 281] on button "Next" at bounding box center [1111, 285] width 45 height 60
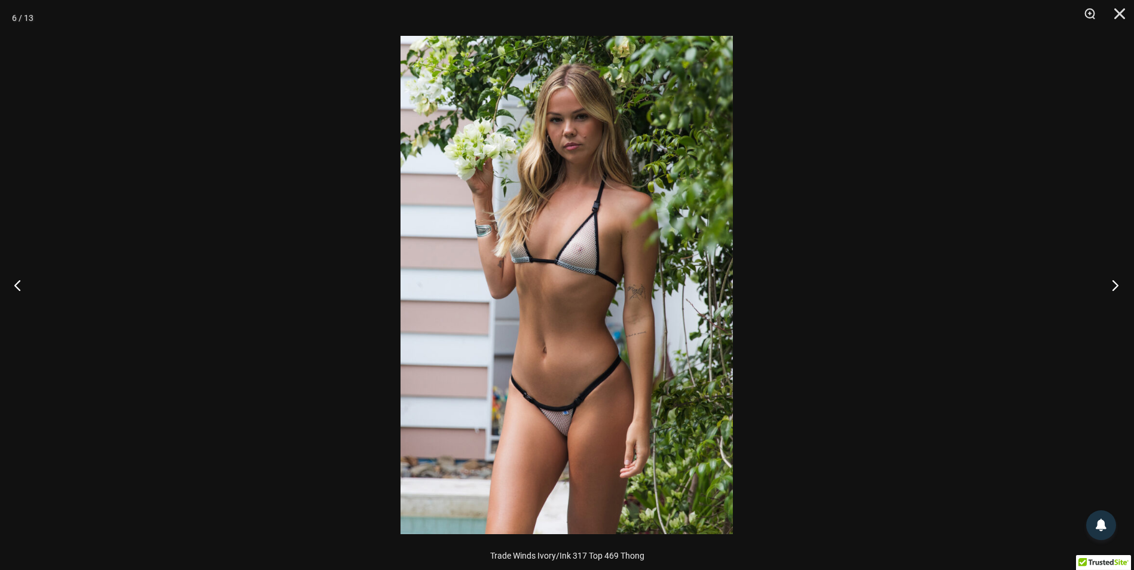
click at [1113, 281] on button "Next" at bounding box center [1111, 285] width 45 height 60
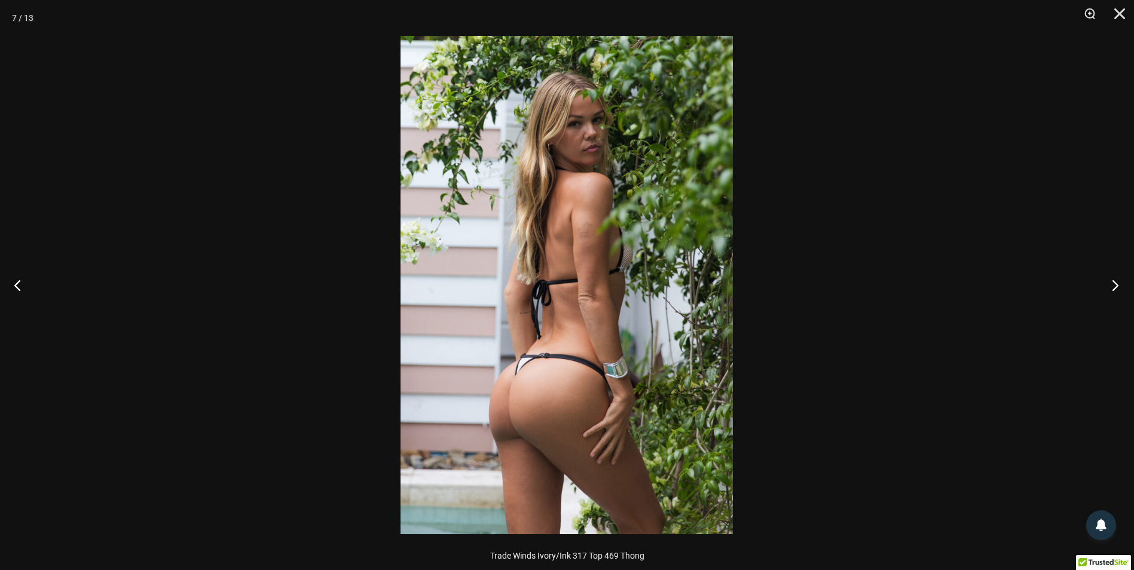
click at [1113, 281] on button "Next" at bounding box center [1111, 285] width 45 height 60
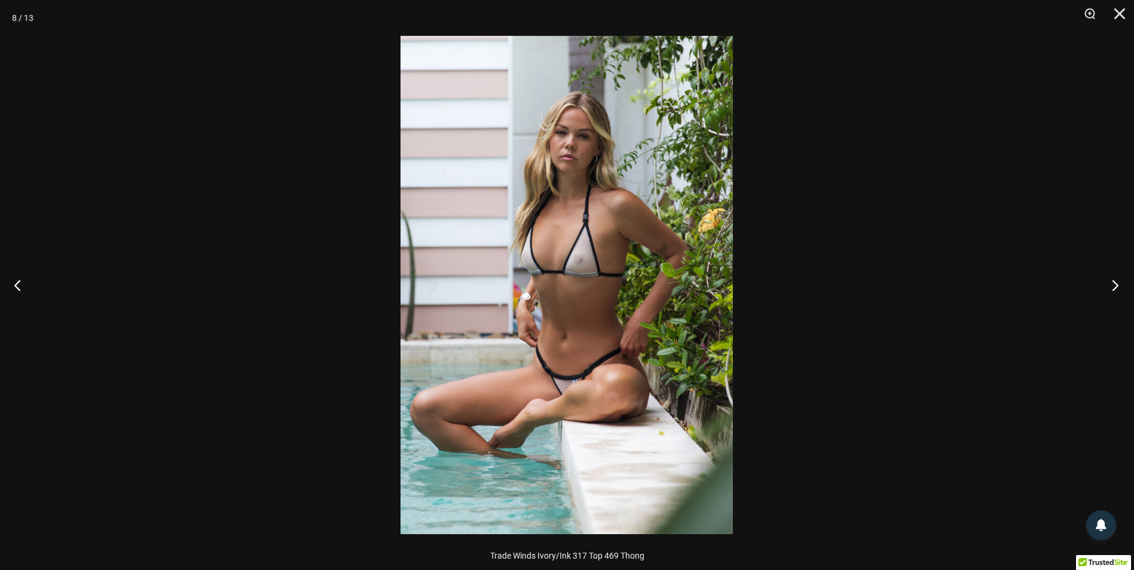
click at [1113, 281] on button "Next" at bounding box center [1111, 285] width 45 height 60
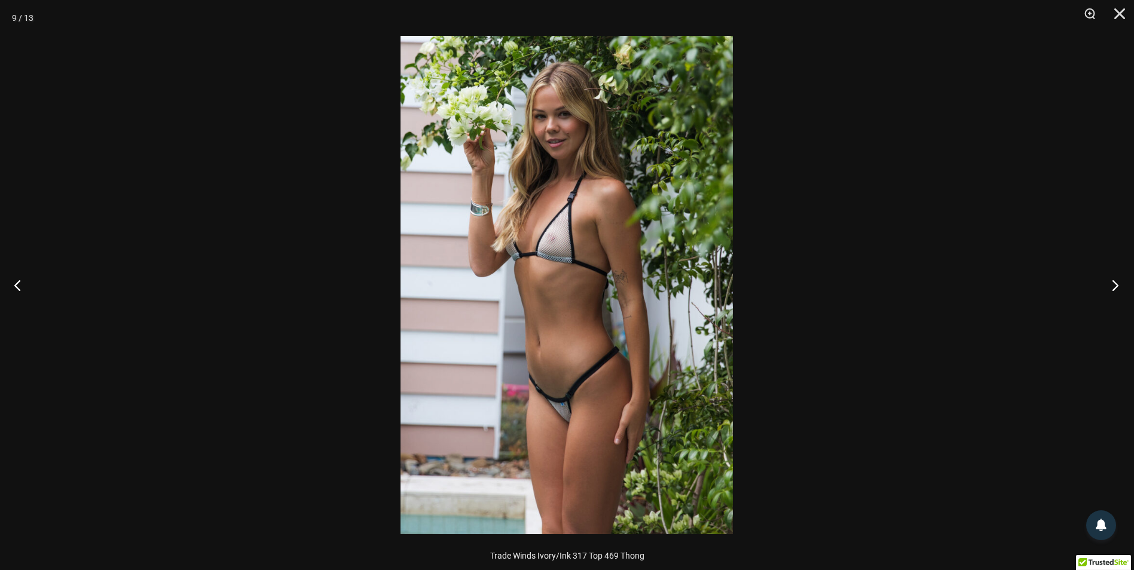
click at [1113, 281] on button "Next" at bounding box center [1111, 285] width 45 height 60
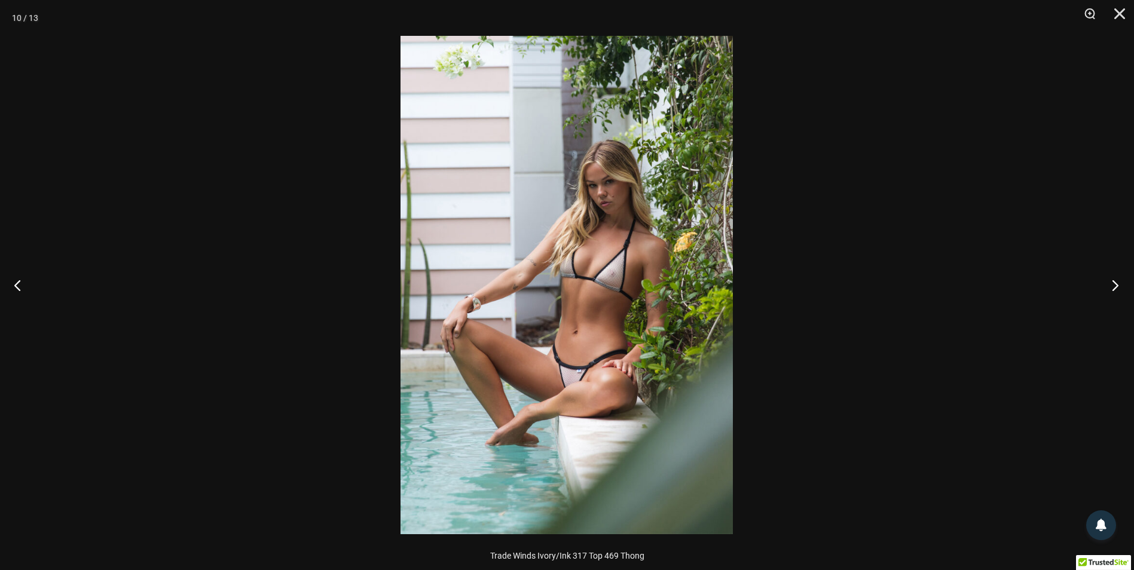
click at [1113, 281] on button "Next" at bounding box center [1111, 285] width 45 height 60
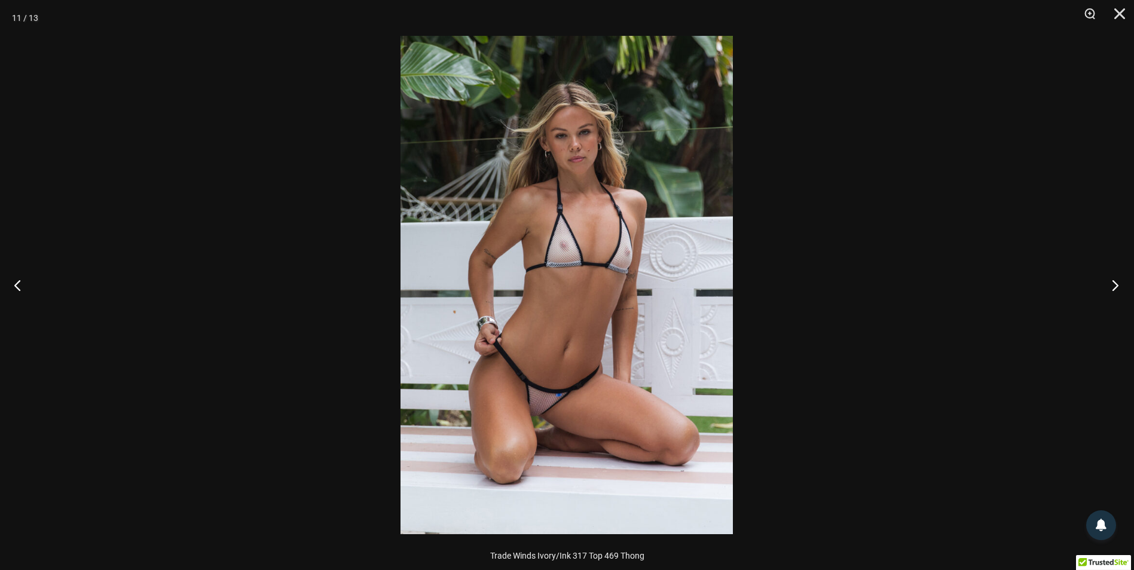
click at [1113, 281] on button "Next" at bounding box center [1111, 285] width 45 height 60
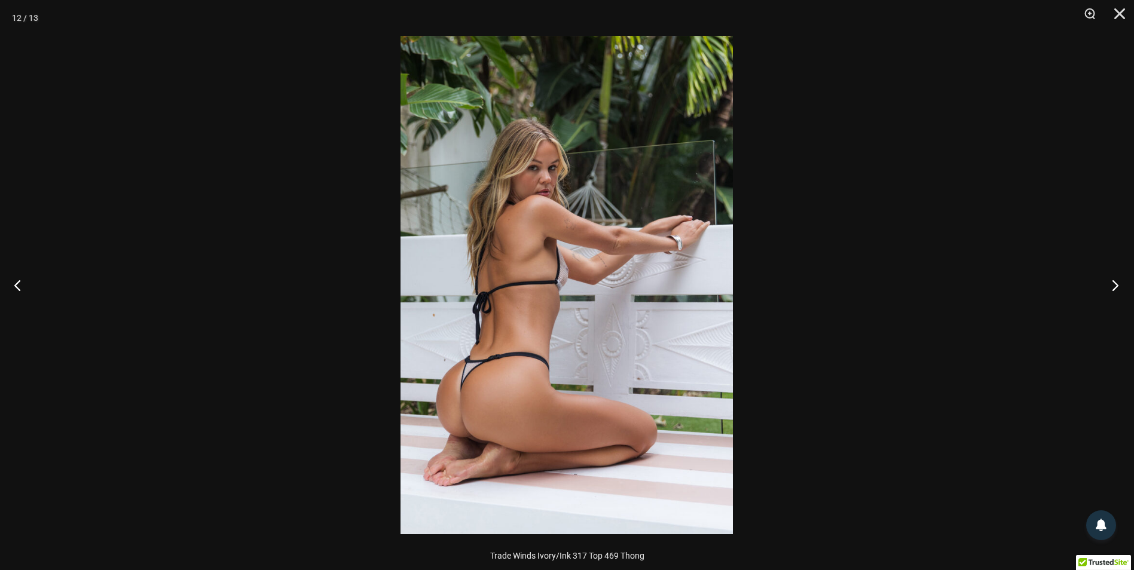
click at [1113, 281] on button "Next" at bounding box center [1111, 285] width 45 height 60
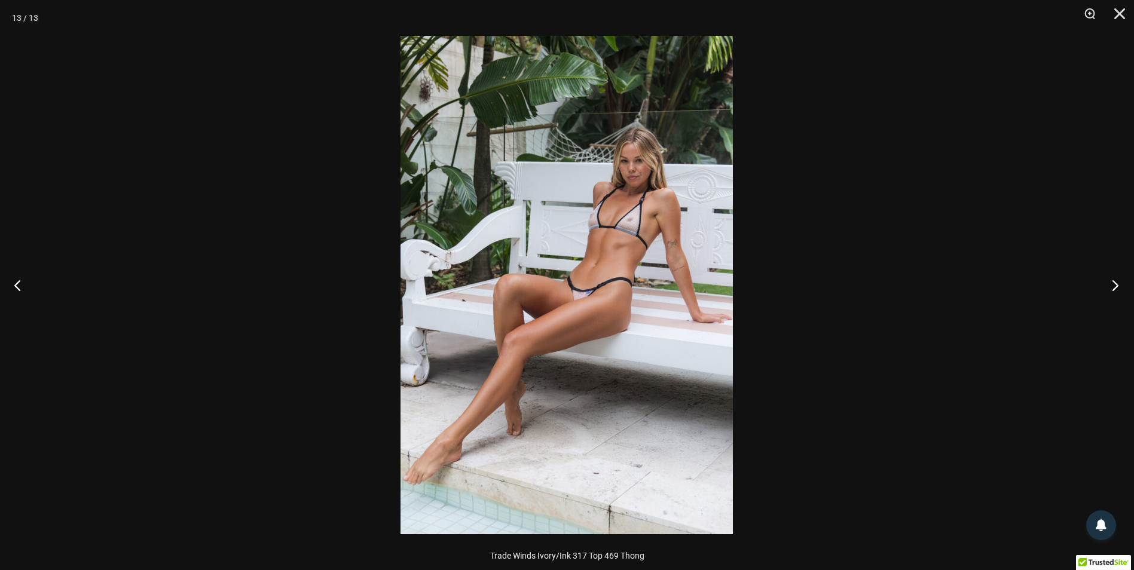
click at [1113, 281] on button "Next" at bounding box center [1111, 285] width 45 height 60
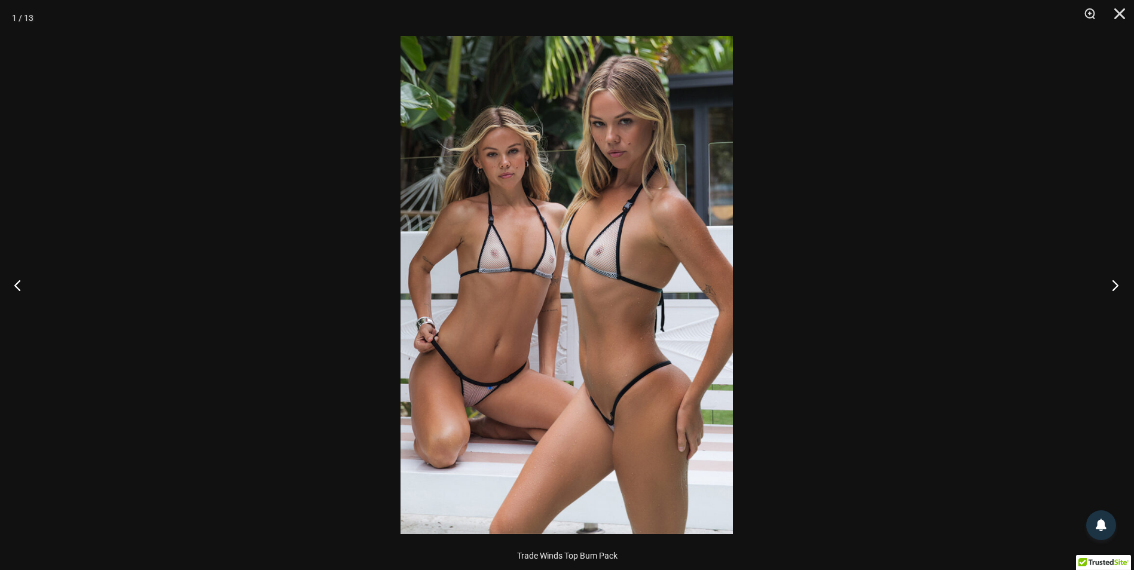
click at [1113, 281] on button "Next" at bounding box center [1111, 285] width 45 height 60
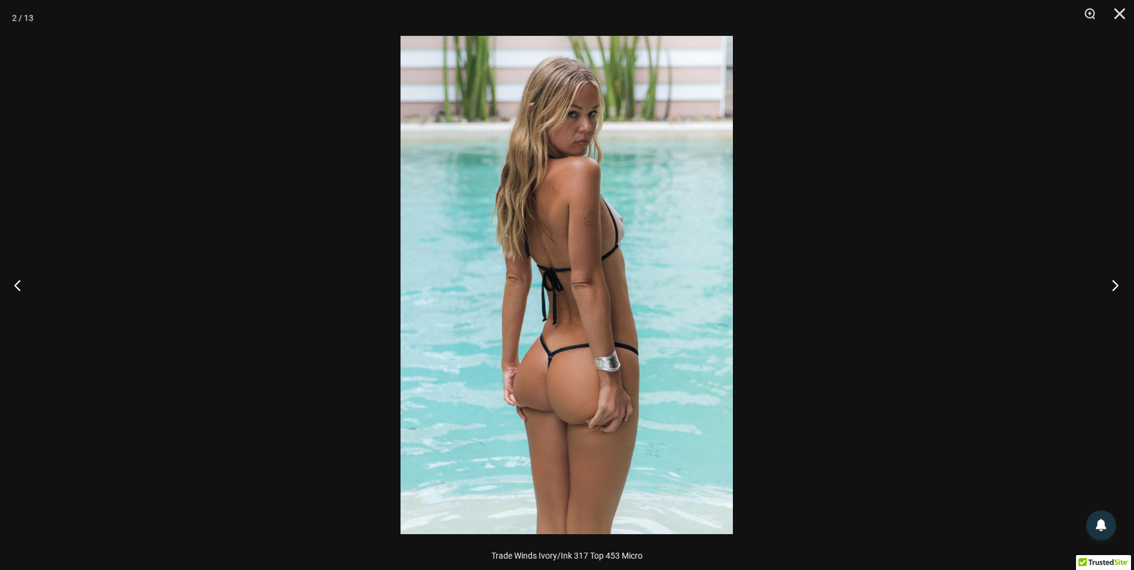
click at [1113, 281] on button "Next" at bounding box center [1111, 285] width 45 height 60
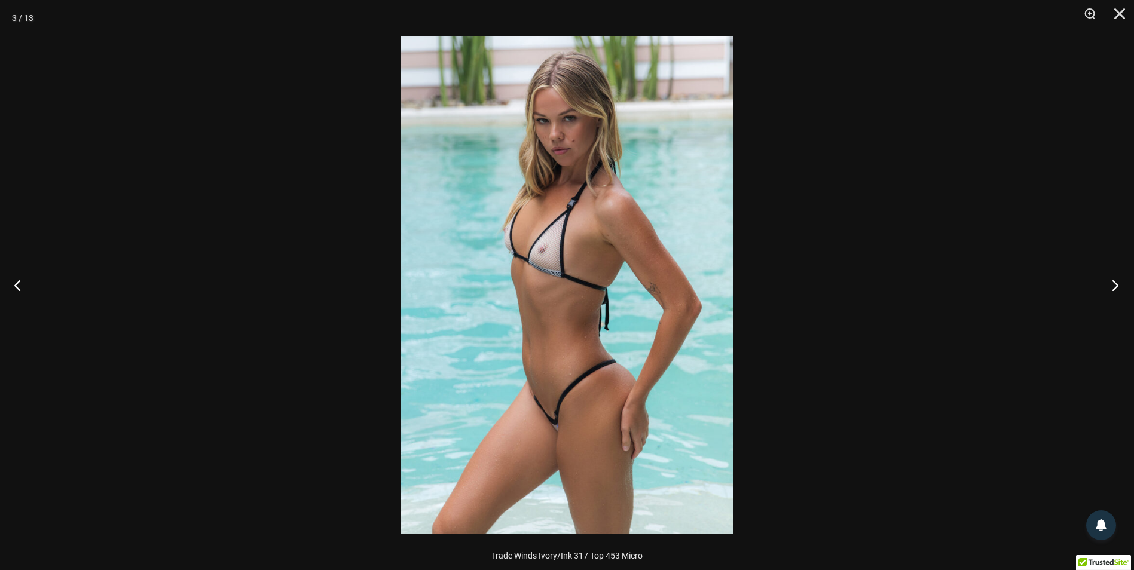
click at [1113, 281] on button "Next" at bounding box center [1111, 285] width 45 height 60
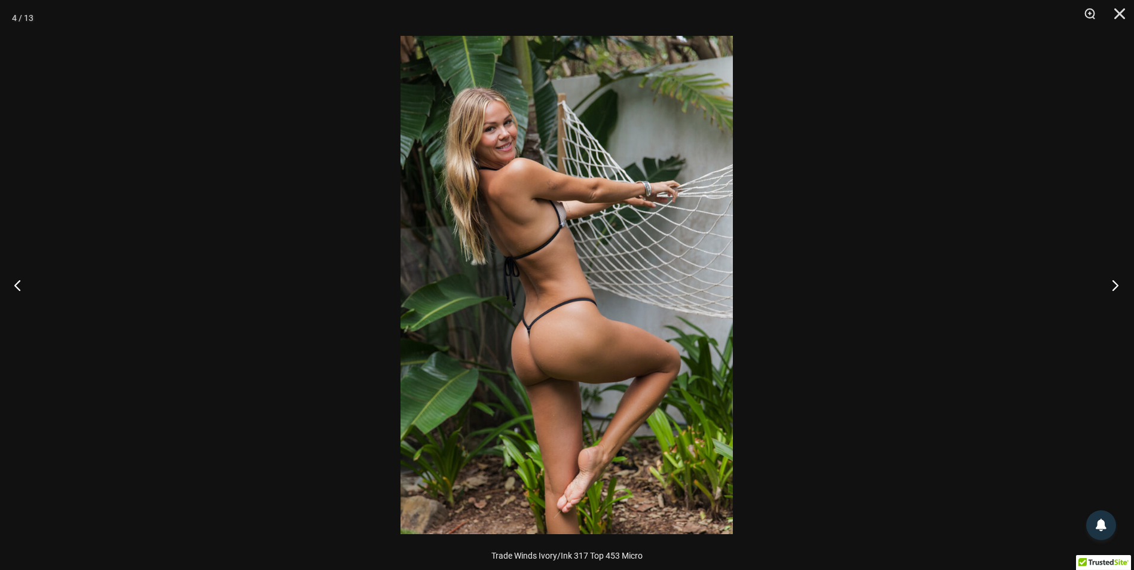
click at [1113, 281] on button "Next" at bounding box center [1111, 285] width 45 height 60
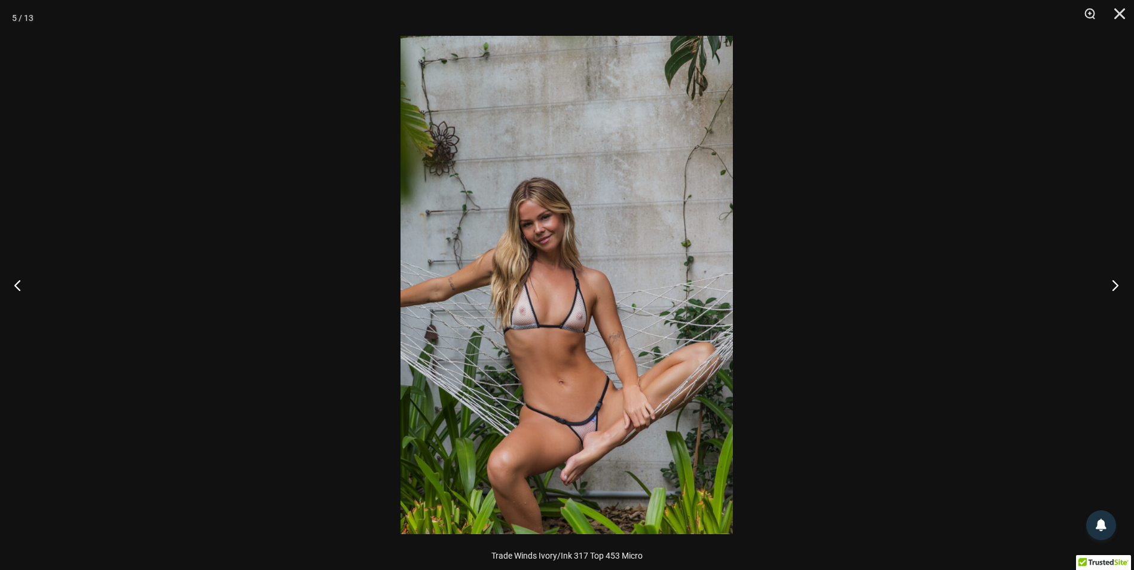
click at [1113, 281] on button "Next" at bounding box center [1111, 285] width 45 height 60
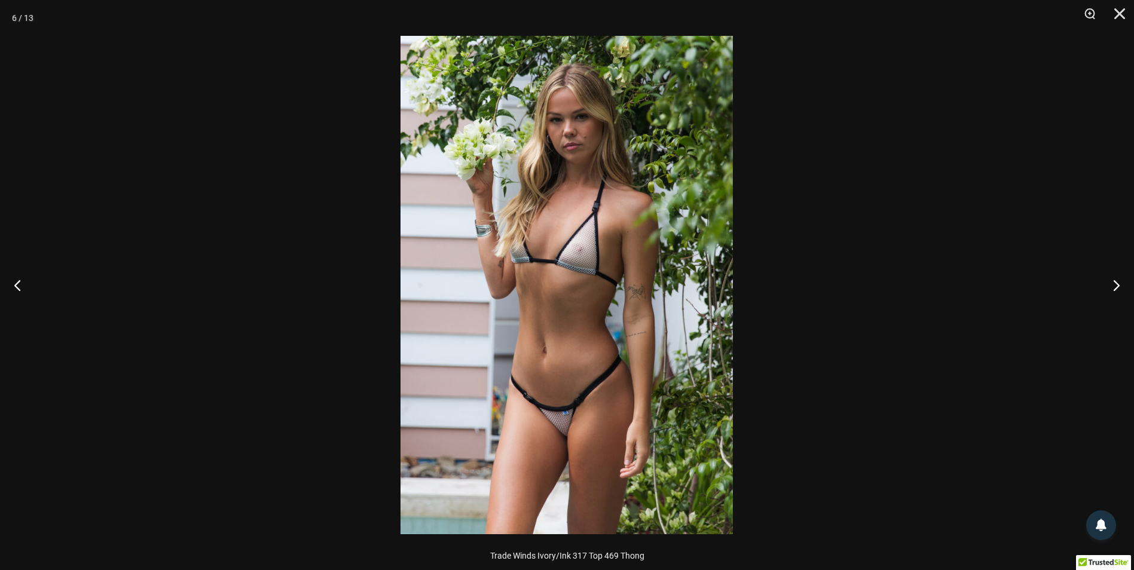
click at [1030, 280] on div at bounding box center [567, 285] width 1134 height 570
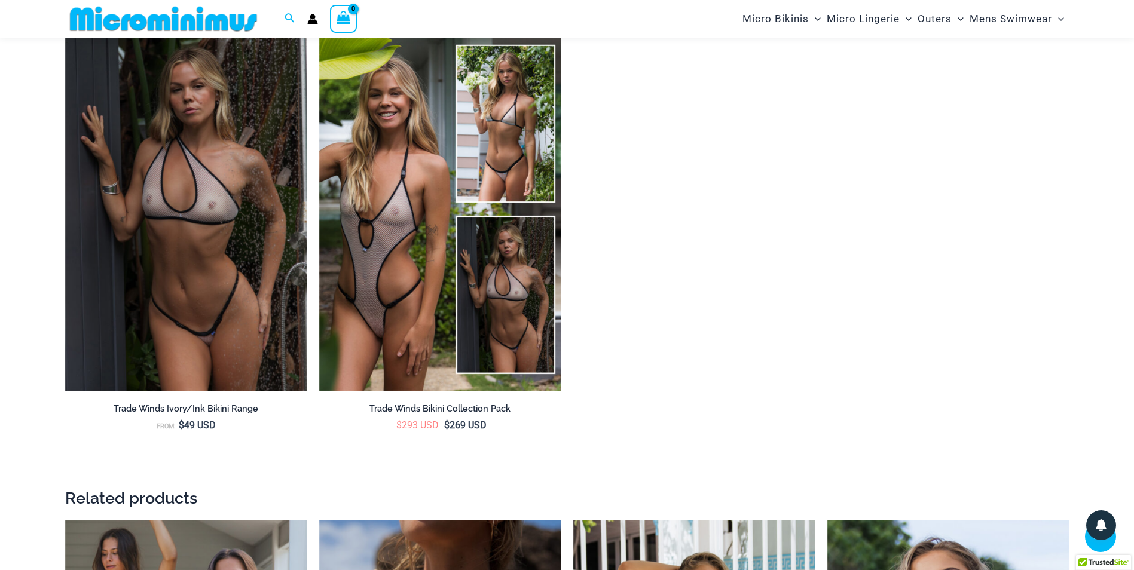
scroll to position [1910, 0]
